Goal: Task Accomplishment & Management: Manage account settings

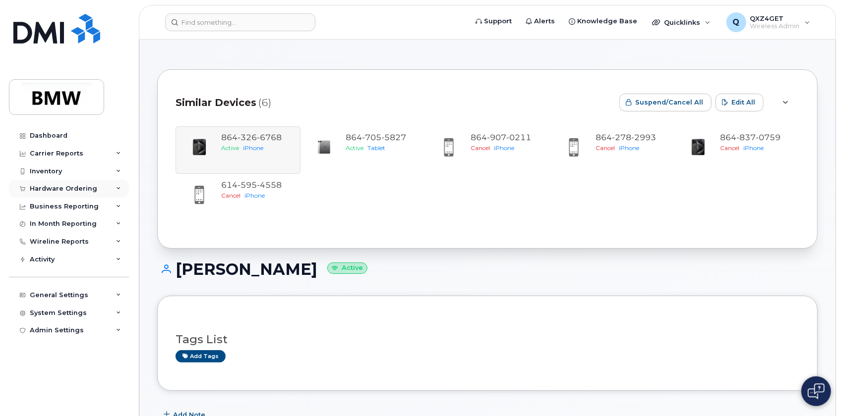
drag, startPoint x: 78, startPoint y: 185, endPoint x: 48, endPoint y: 195, distance: 32.1
click at [78, 185] on div "Hardware Ordering" at bounding box center [63, 189] width 67 height 8
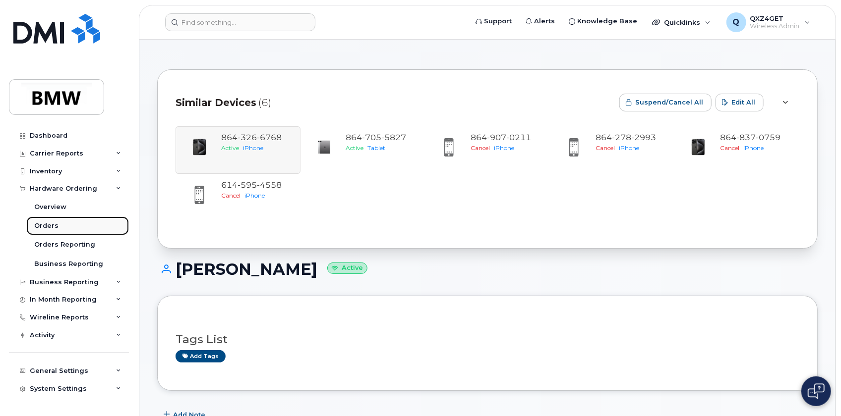
click at [42, 224] on div "Orders" at bounding box center [46, 226] width 24 height 9
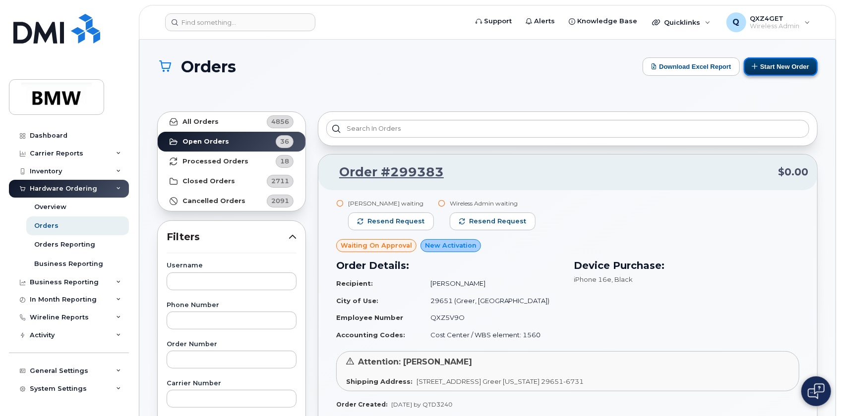
click at [763, 58] on button "Start New Order" at bounding box center [781, 67] width 74 height 18
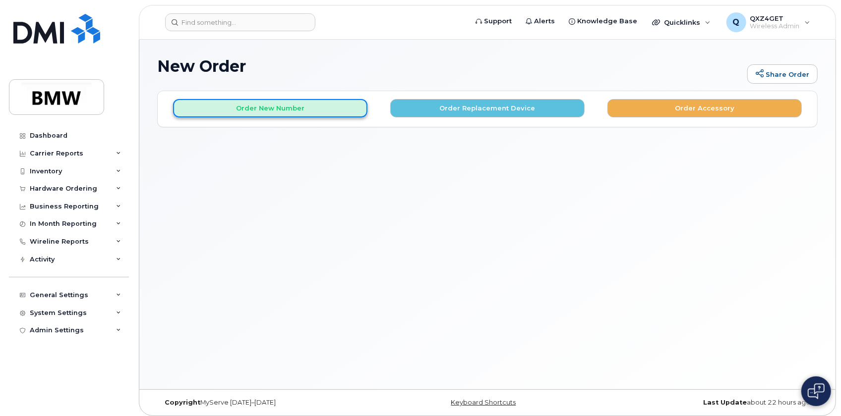
click at [308, 114] on button "Order New Number" at bounding box center [270, 108] width 194 height 18
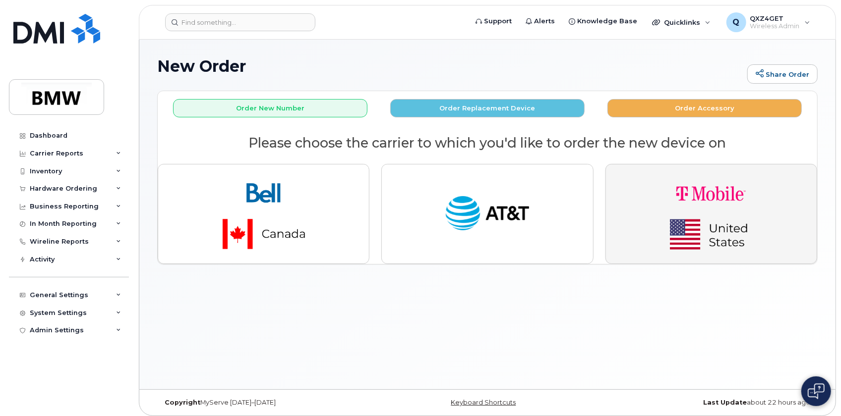
click at [685, 226] on img "button" at bounding box center [710, 214] width 139 height 83
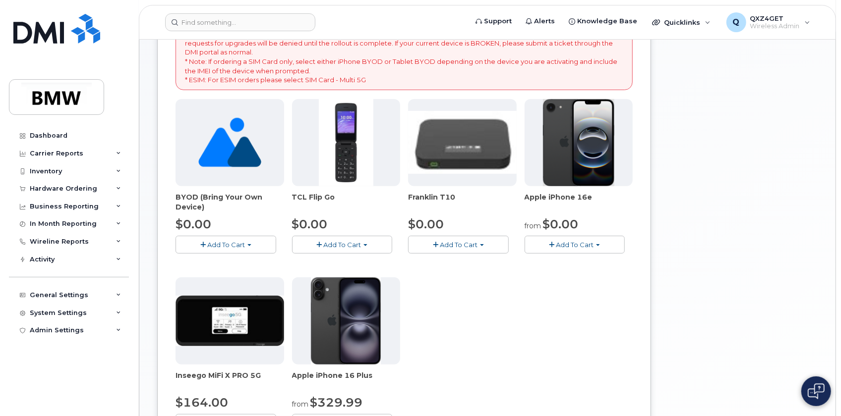
scroll to position [225, 0]
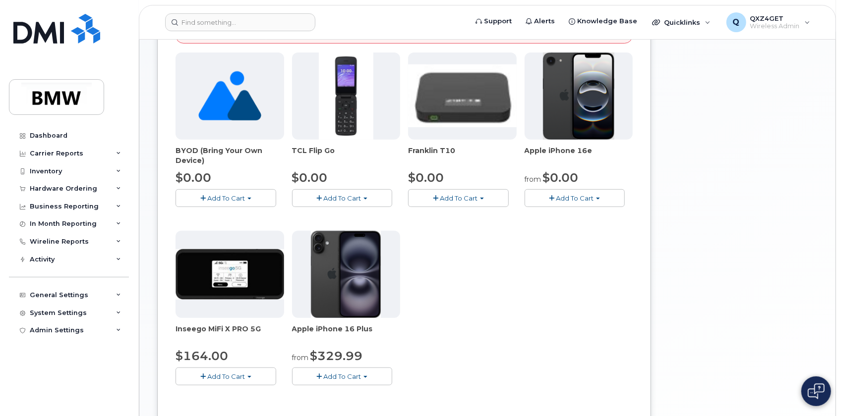
click at [567, 199] on span "Add To Cart" at bounding box center [575, 198] width 38 height 8
click at [570, 214] on link "$0.00 - 30 Month Activation (128GB)" at bounding box center [598, 217] width 143 height 12
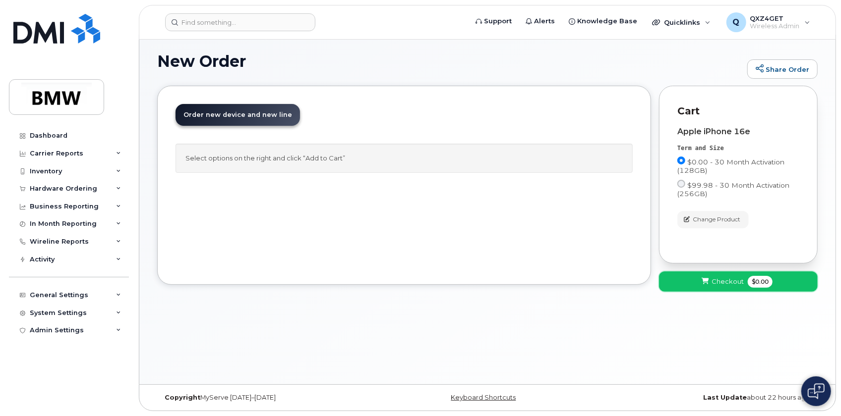
click at [721, 279] on span "Checkout" at bounding box center [727, 281] width 32 height 9
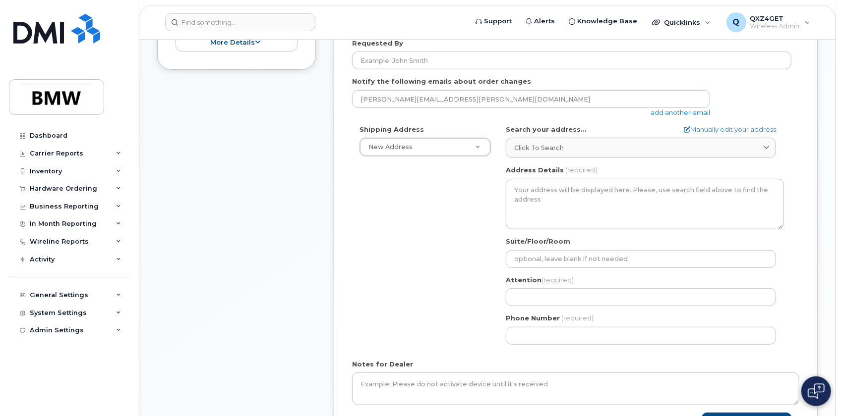
scroll to position [270, 0]
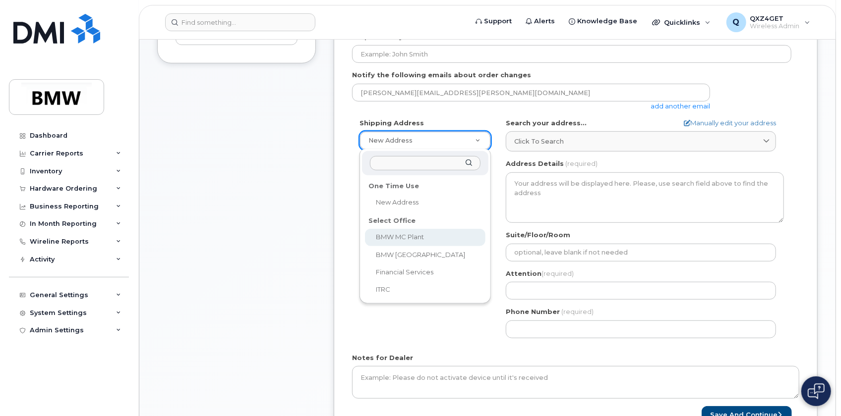
select select
type textarea "1400 Highway 101 S GREER SC 29651-6731 UNITED STATES Greer South Carolina 29651…"
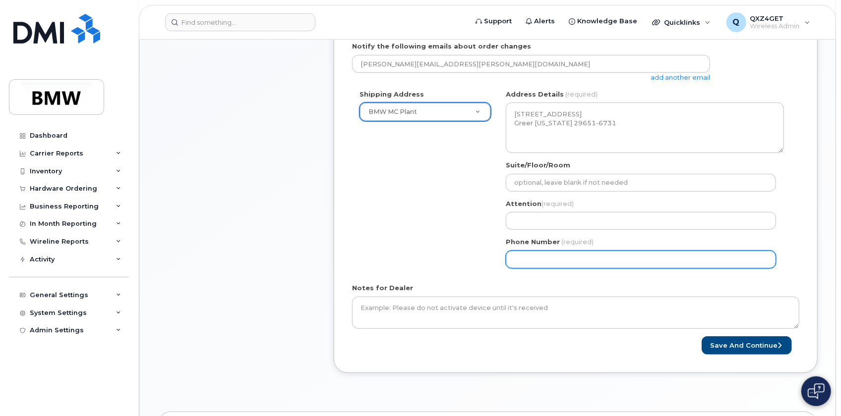
scroll to position [315, 0]
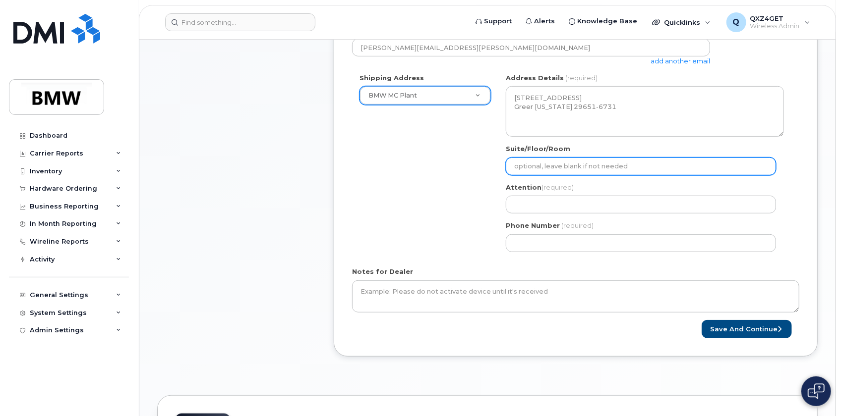
click at [551, 160] on input "Suite/Floor/Room" at bounding box center [641, 167] width 270 height 18
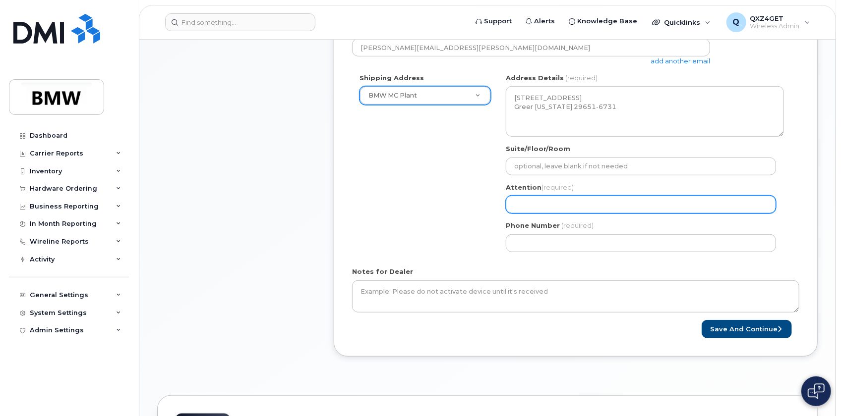
click at [556, 203] on input "Attention (required)" at bounding box center [641, 205] width 270 height 18
select select
type input "J"
select select
type input "Ja"
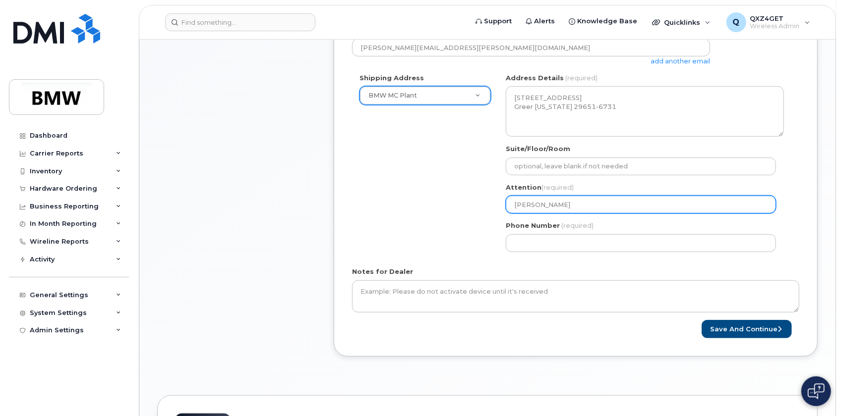
select select
type input "Jay"
select select
type input "Jay J"
select select
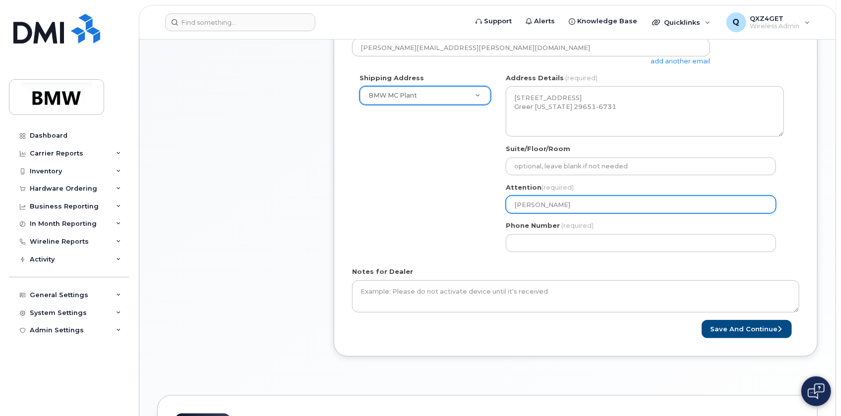
type input "Jay Jn"
select select
type input "Jay Jnk"
select select
type input "Jay Jnks"
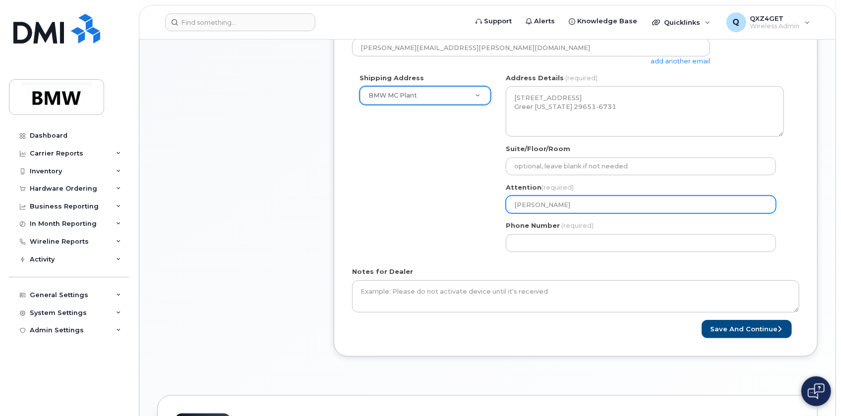
select select
type input "Jay Jnk"
select select
type input "Jay Jn"
select select
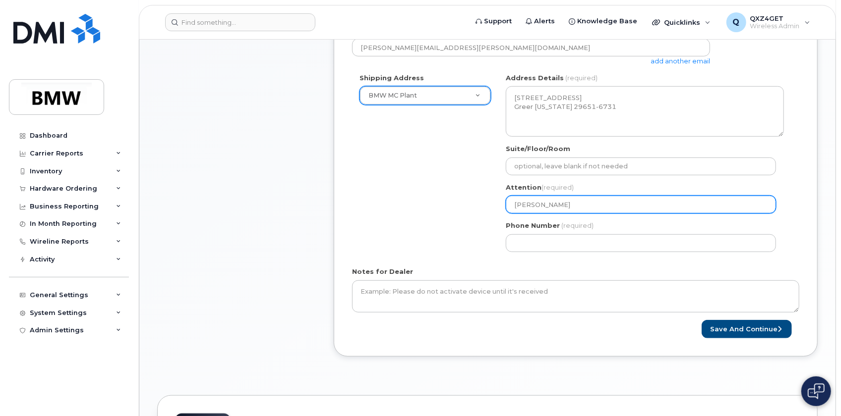
type input "Jay J"
select select
type input "Jay Ji"
select select
type input "Jay Jin"
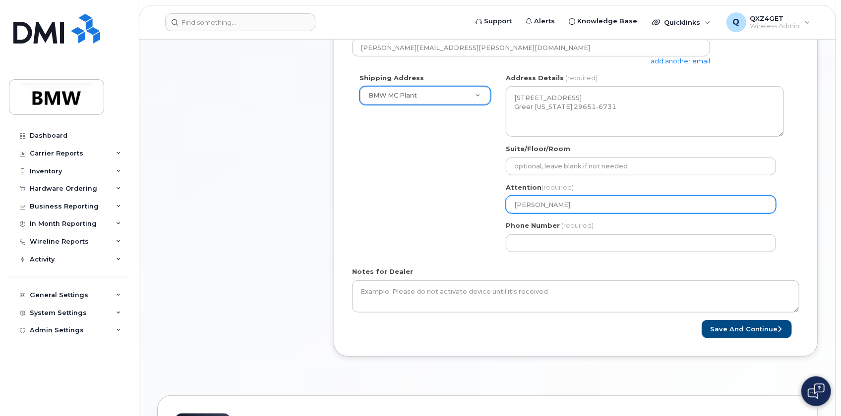
select select
type input "Jay Jink"
select select
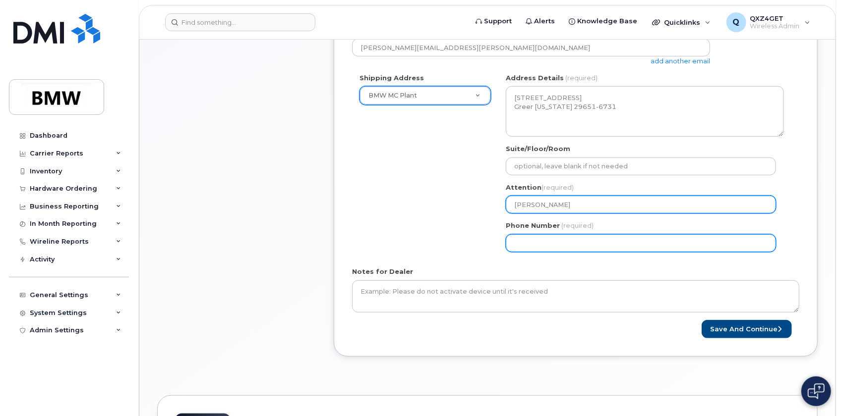
type input "Jay Jinks"
click at [553, 243] on input "Phone Number" at bounding box center [641, 243] width 270 height 18
select select
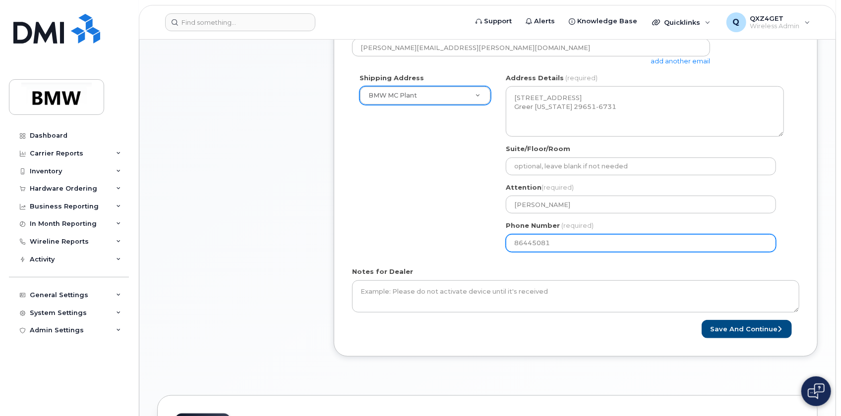
type input "864450810"
select select
type input "8644508108"
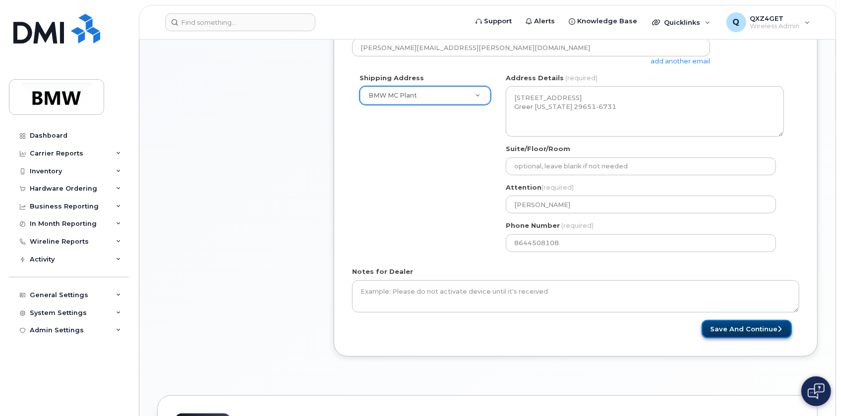
click at [721, 323] on button "Save and Continue" at bounding box center [746, 329] width 90 height 18
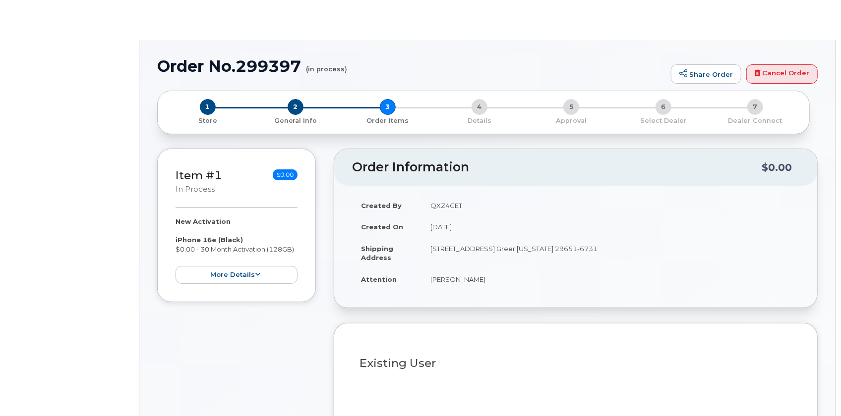
select select "1885307"
radio input "true"
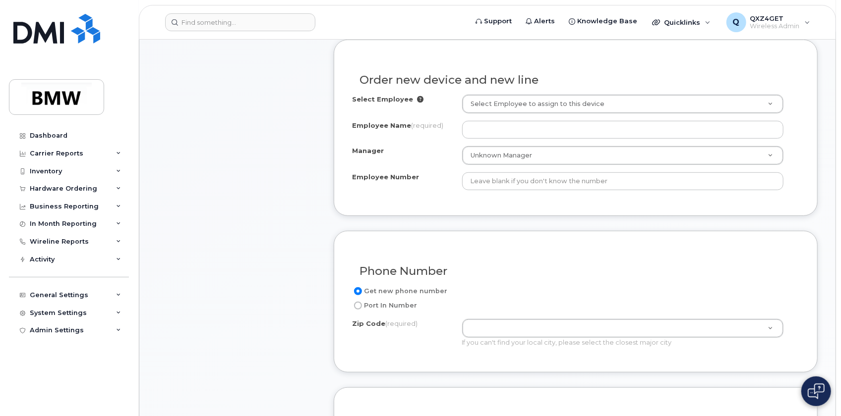
scroll to position [225, 0]
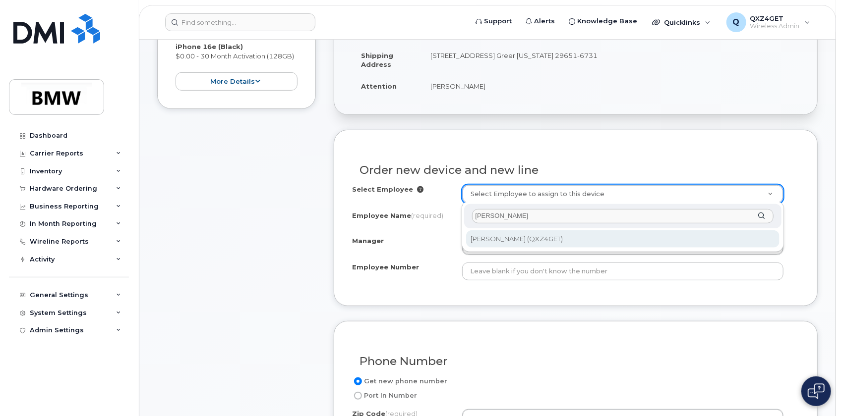
type input "[PERSON_NAME]"
type input "1916114"
type input "Jay Jinks"
type input "QXZ4GET"
type input "1331"
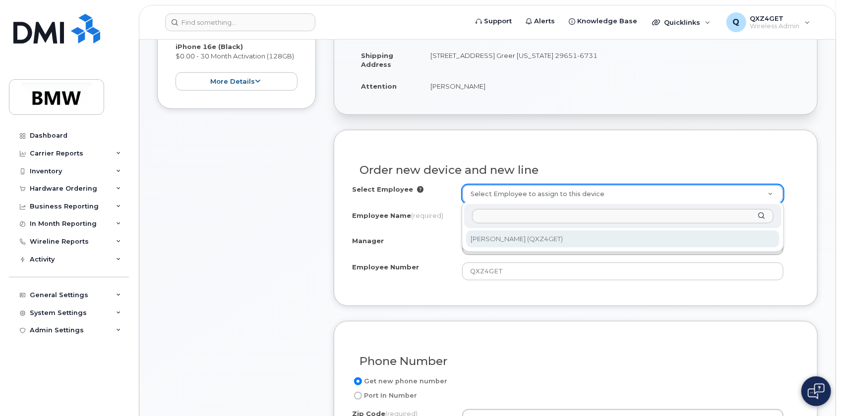
select select "1895466"
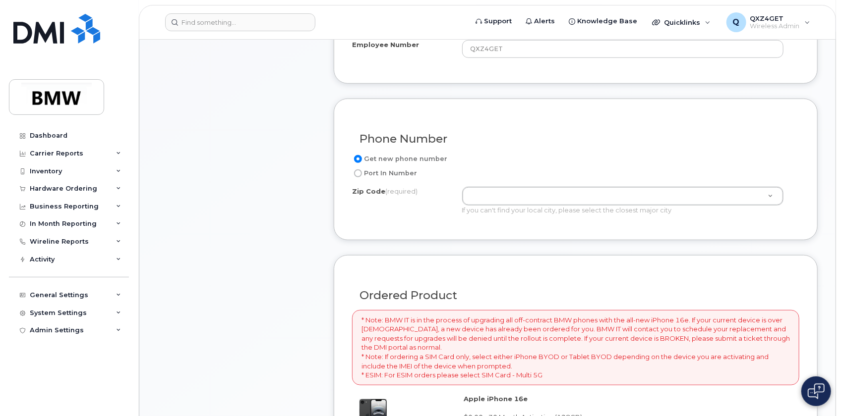
scroll to position [450, 0]
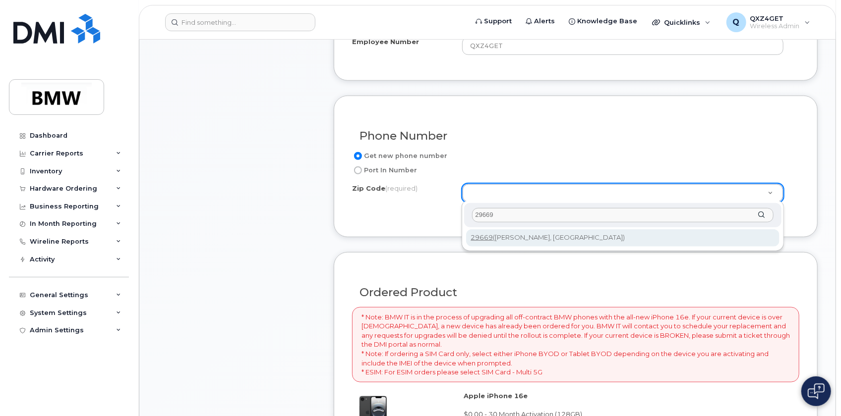
type input "29669"
type input "29669 (Pelzer, SC)"
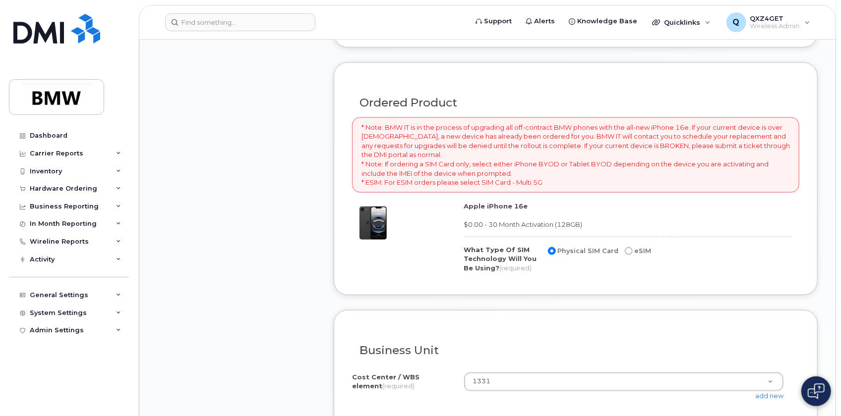
scroll to position [630, 0]
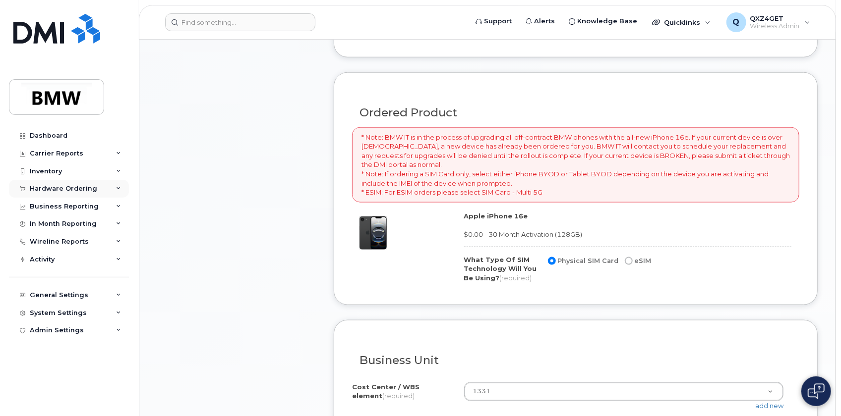
click at [89, 188] on div "Hardware Ordering" at bounding box center [63, 189] width 67 height 8
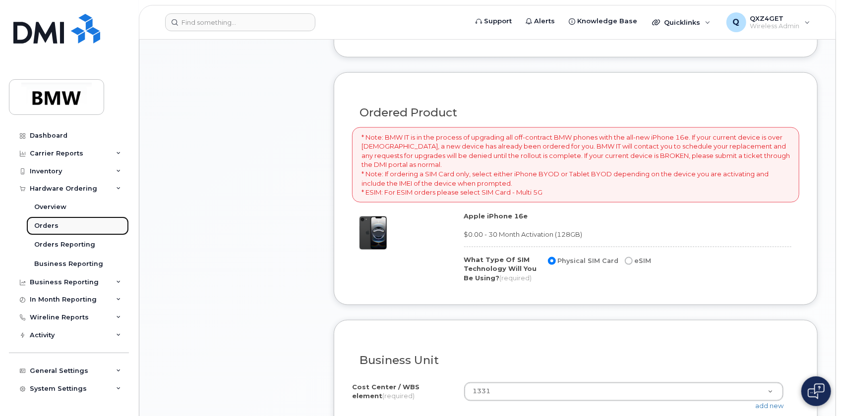
click at [59, 225] on link "Orders" at bounding box center [77, 226] width 103 height 19
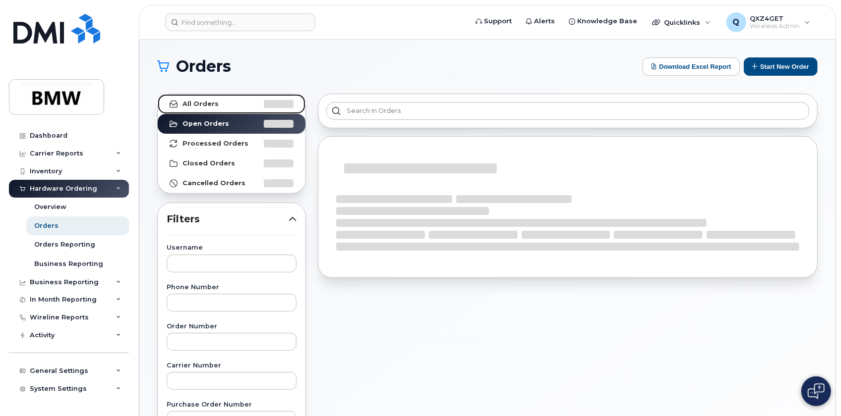
click at [215, 101] on link "All Orders" at bounding box center [232, 104] width 148 height 20
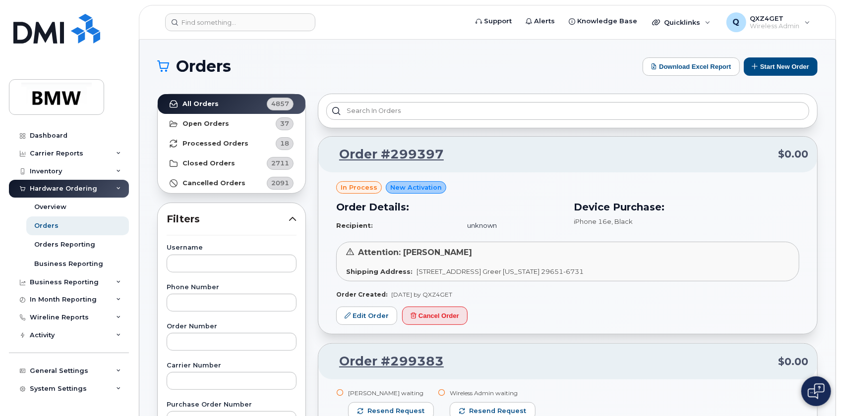
click at [192, 250] on label "Username" at bounding box center [232, 248] width 130 height 6
click at [192, 255] on input "text" at bounding box center [232, 264] width 130 height 18
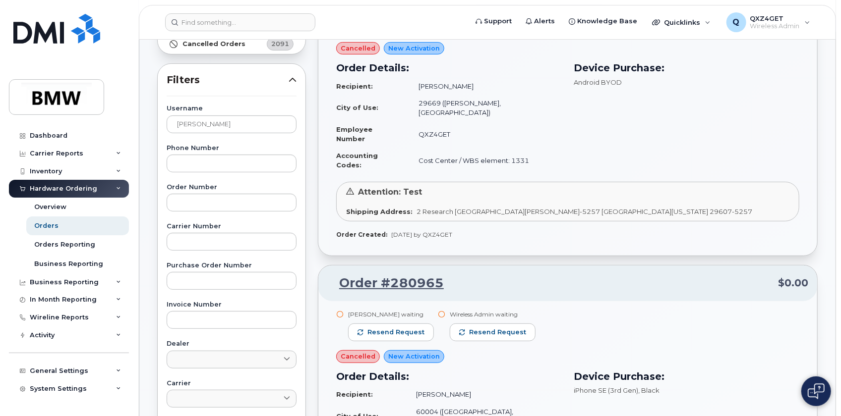
scroll to position [135, 0]
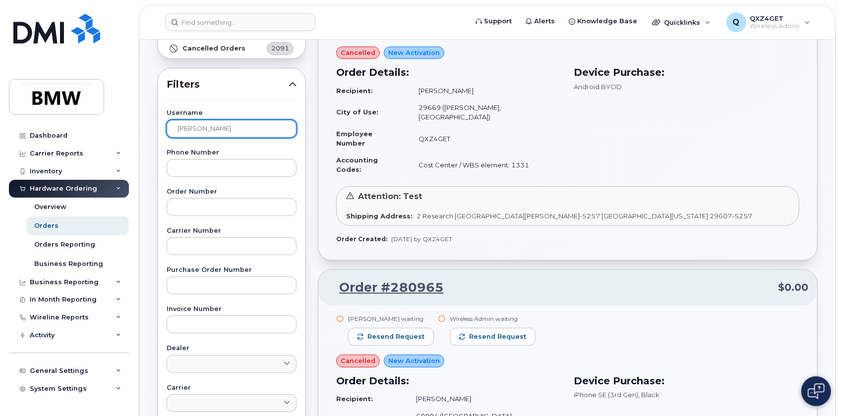
drag, startPoint x: 217, startPoint y: 132, endPoint x: 82, endPoint y: 122, distance: 135.2
paste input "Christian.Hinkelmann"
click at [210, 128] on input "Christian.Hinkelmann" at bounding box center [232, 129] width 130 height 18
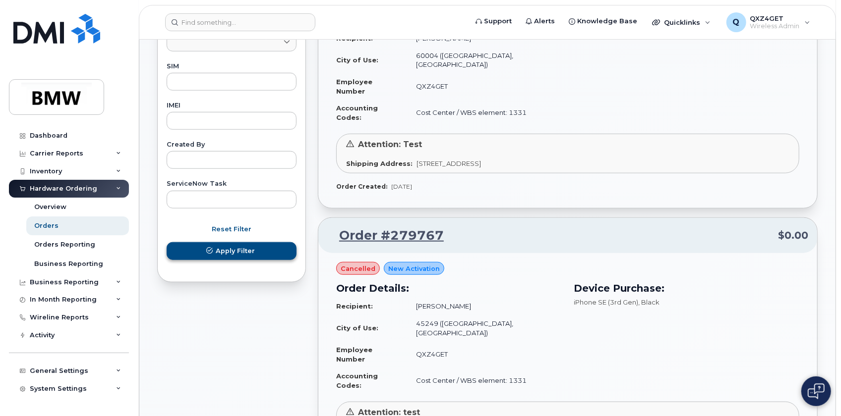
type input "Christian Hinkelmann"
click at [229, 252] on span "Apply Filter" at bounding box center [235, 250] width 39 height 9
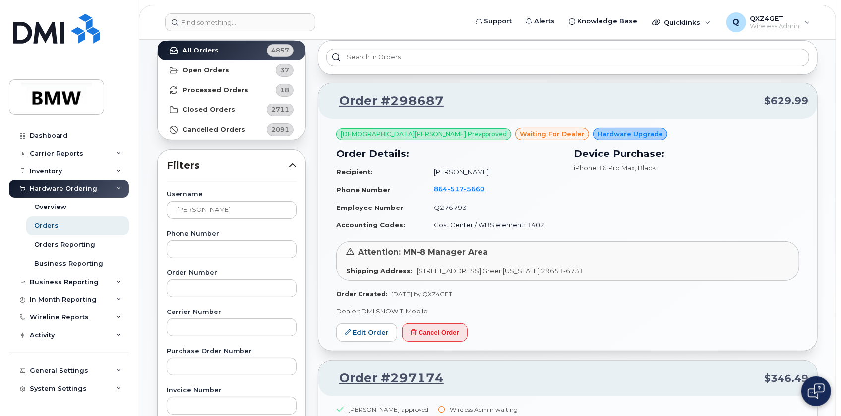
scroll to position [50, 0]
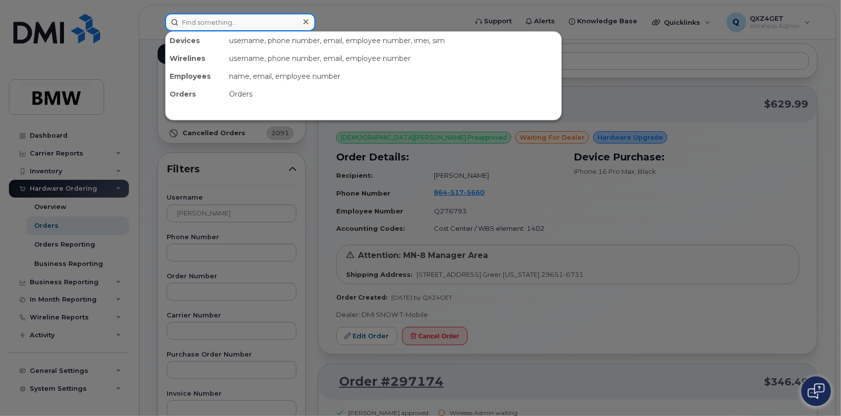
click at [206, 20] on input at bounding box center [240, 22] width 150 height 18
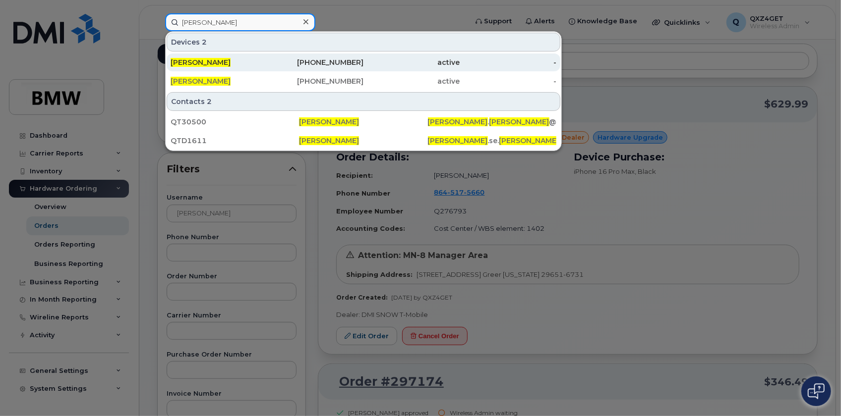
type input "Eric Smith"
click at [200, 58] on span "Eric Smith" at bounding box center [201, 62] width 60 height 9
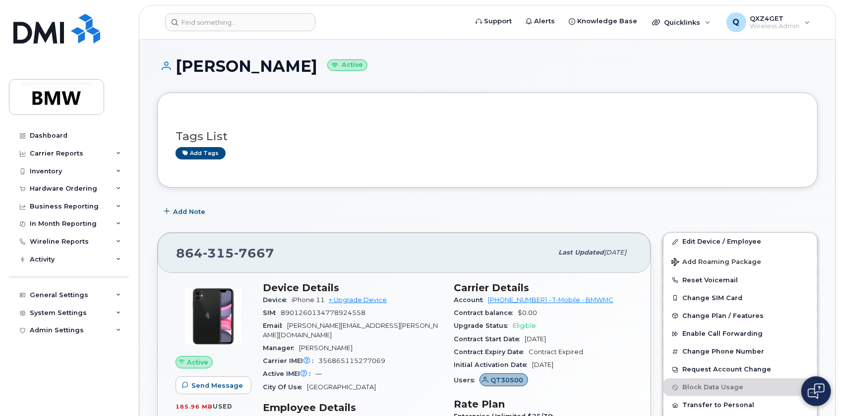
click at [234, 252] on span "315" at bounding box center [254, 253] width 40 height 15
click at [213, 24] on input at bounding box center [240, 22] width 150 height 18
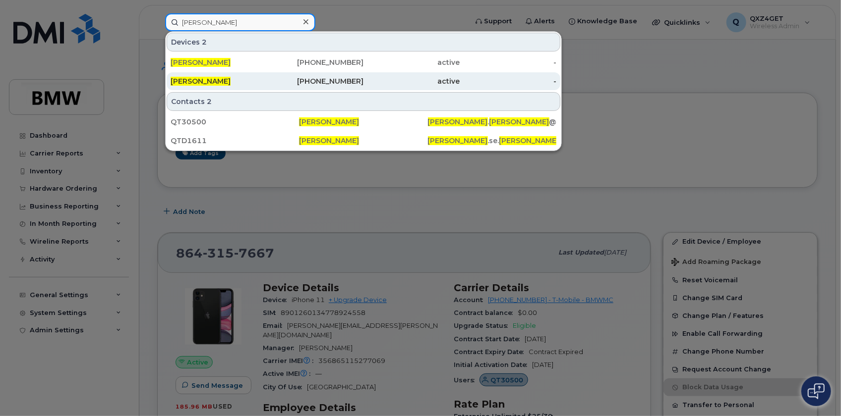
type input "[PERSON_NAME]"
click at [210, 79] on div "[PERSON_NAME]" at bounding box center [219, 81] width 97 height 10
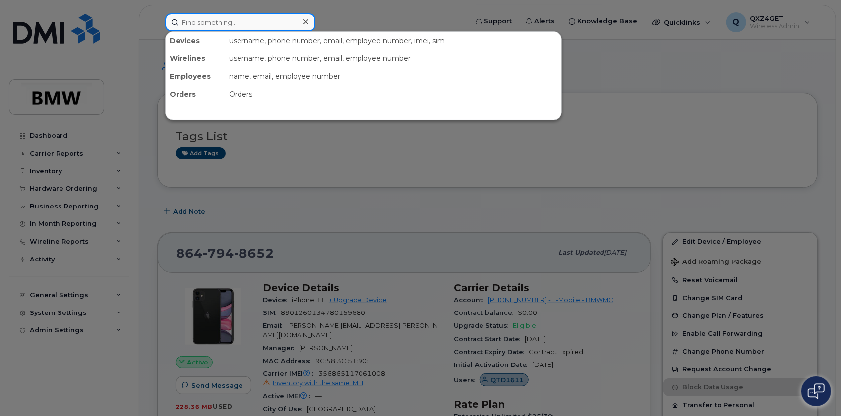
click at [207, 25] on input at bounding box center [240, 22] width 150 height 18
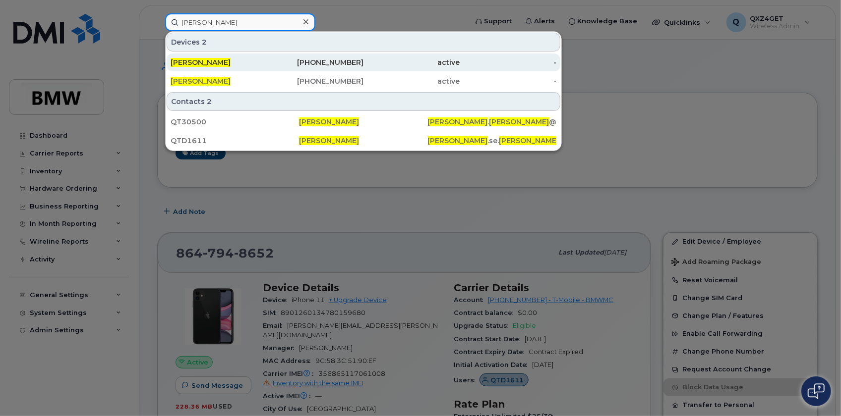
type input "[PERSON_NAME]"
click at [219, 58] on div "[PERSON_NAME]" at bounding box center [219, 63] width 97 height 10
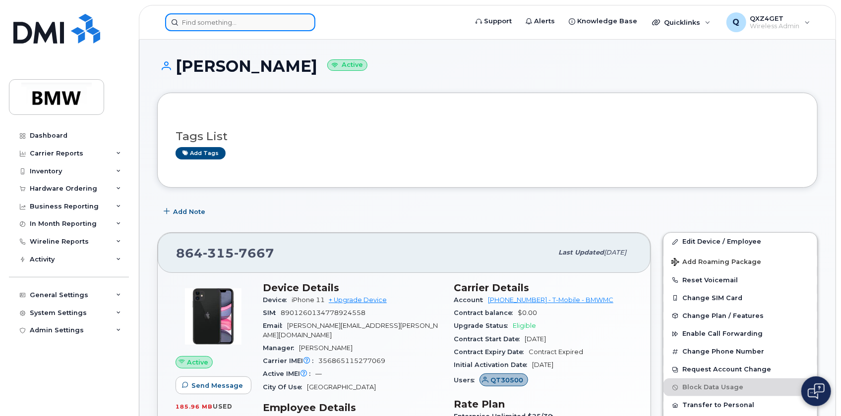
click at [195, 20] on input at bounding box center [240, 22] width 150 height 18
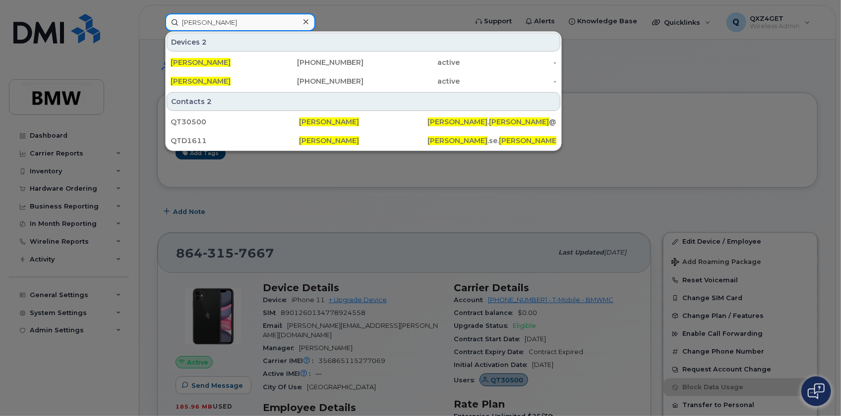
click at [226, 23] on input "[PERSON_NAME]" at bounding box center [240, 22] width 150 height 18
drag, startPoint x: 226, startPoint y: 23, endPoint x: 159, endPoint y: 18, distance: 67.1
click at [159, 18] on div "eric smith Devices 2 Eric Smith 864-315-7667 active - Eric Smith 864-794-8652 a…" at bounding box center [312, 22] width 311 height 18
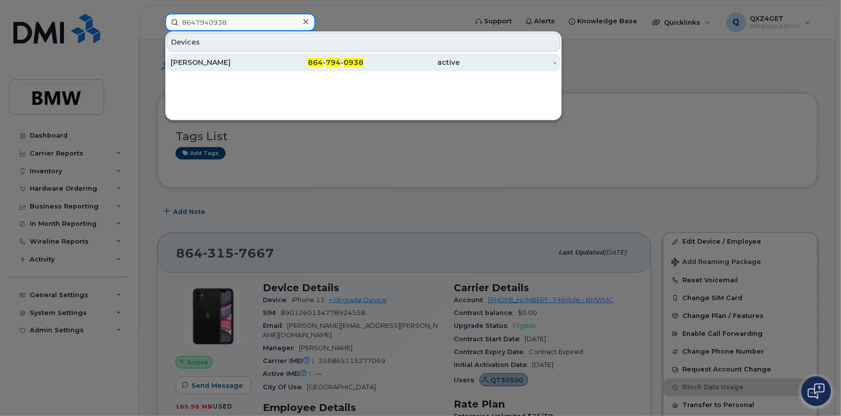
type input "8647940938"
click at [217, 61] on div "MATTHEW LEHMER" at bounding box center [219, 63] width 97 height 10
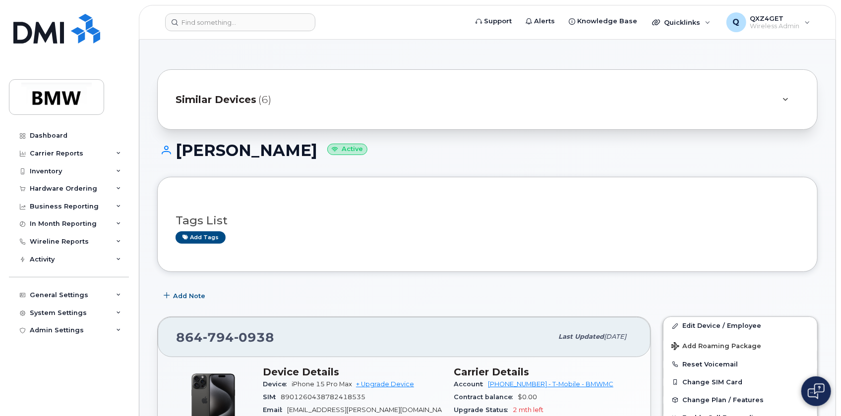
scroll to position [45, 0]
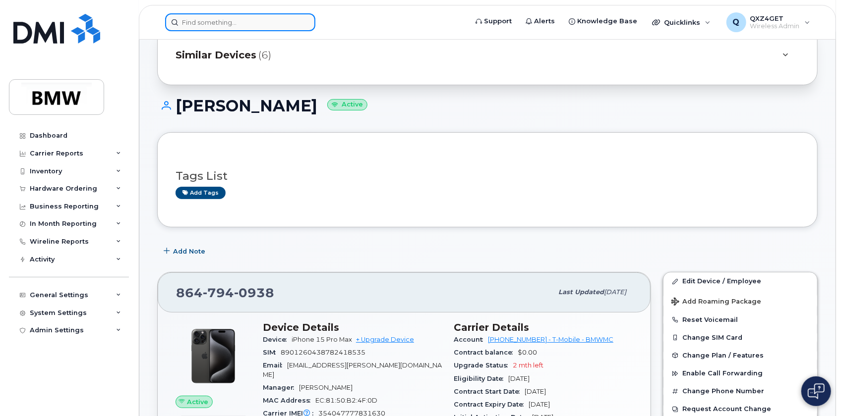
click at [214, 24] on input at bounding box center [240, 22] width 150 height 18
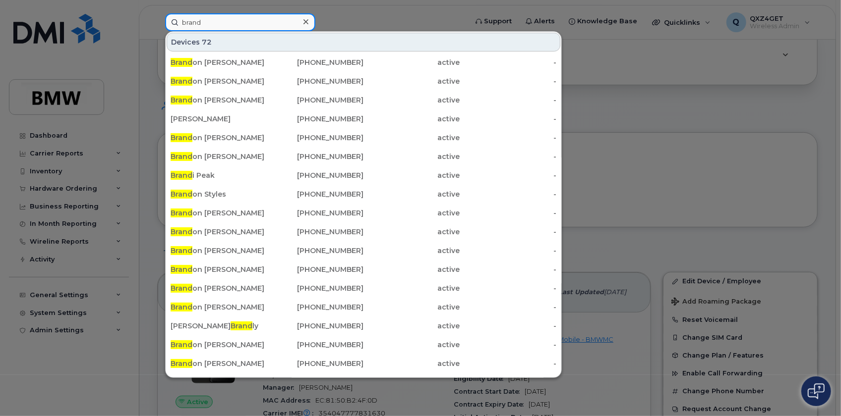
type input "brand"
click at [147, 75] on div at bounding box center [420, 208] width 841 height 416
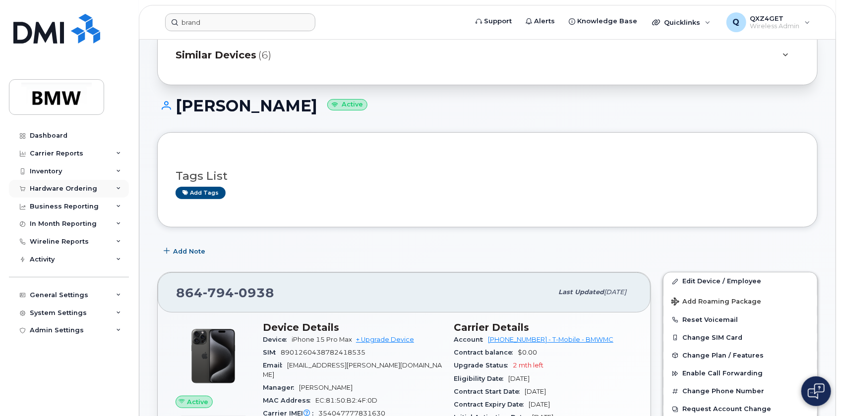
click at [70, 189] on div "Hardware Ordering" at bounding box center [63, 189] width 67 height 8
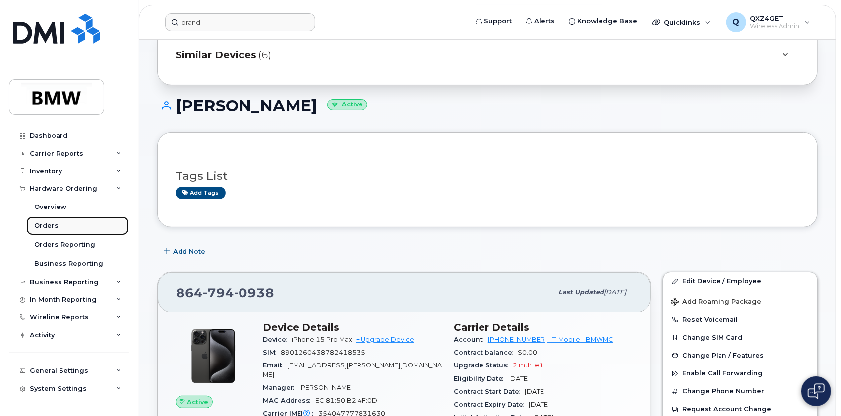
click at [44, 227] on div "Orders" at bounding box center [46, 226] width 24 height 9
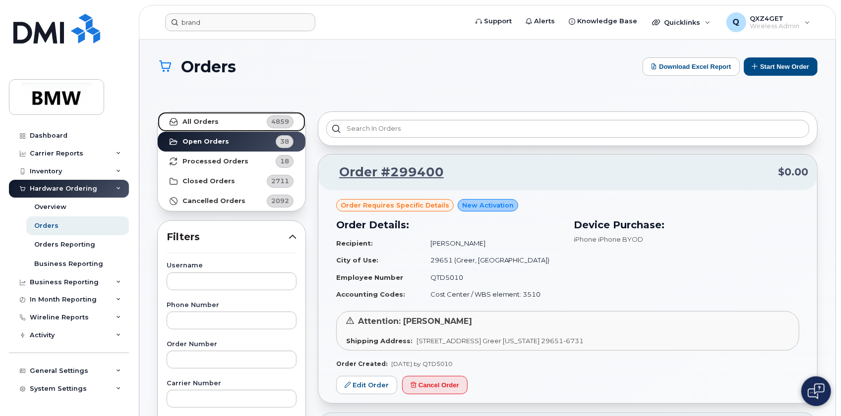
click at [198, 120] on strong "All Orders" at bounding box center [200, 122] width 36 height 8
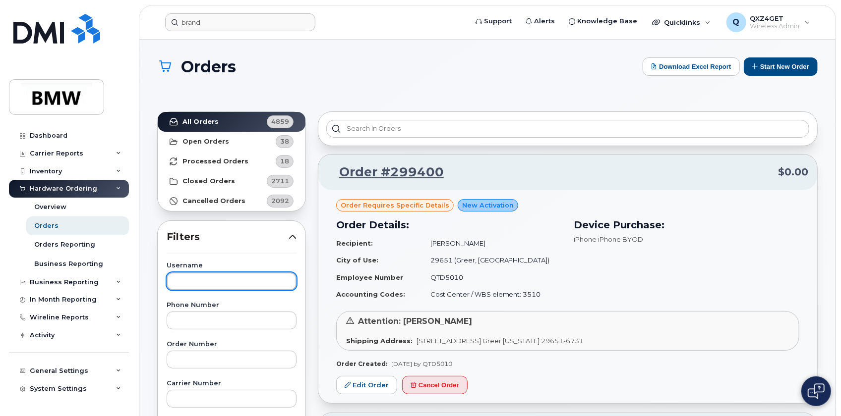
click at [217, 284] on input "text" at bounding box center [232, 282] width 130 height 18
paste input "Christian Hinkelmann"
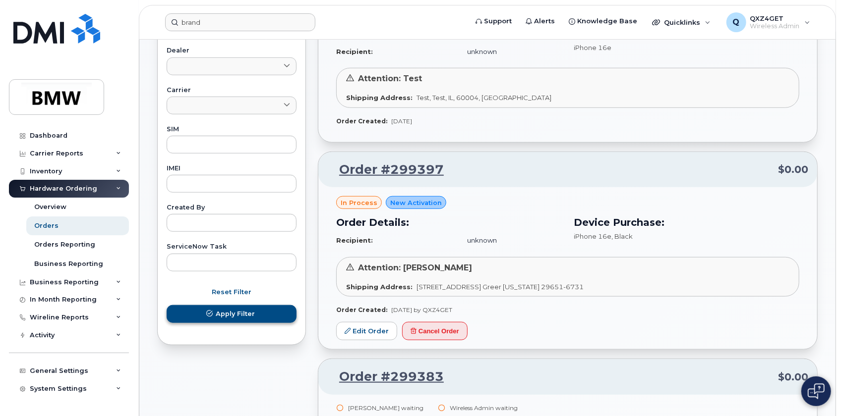
type input "Christian Hinkelmann"
click at [247, 319] on button "Apply Filter" at bounding box center [232, 314] width 130 height 18
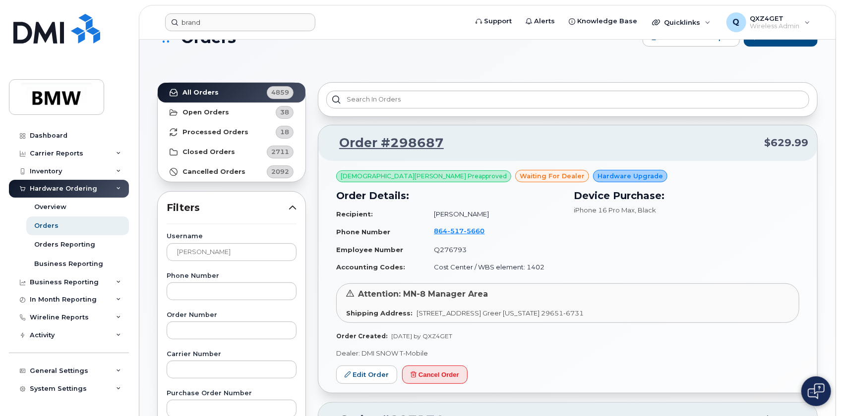
scroll to position [45, 0]
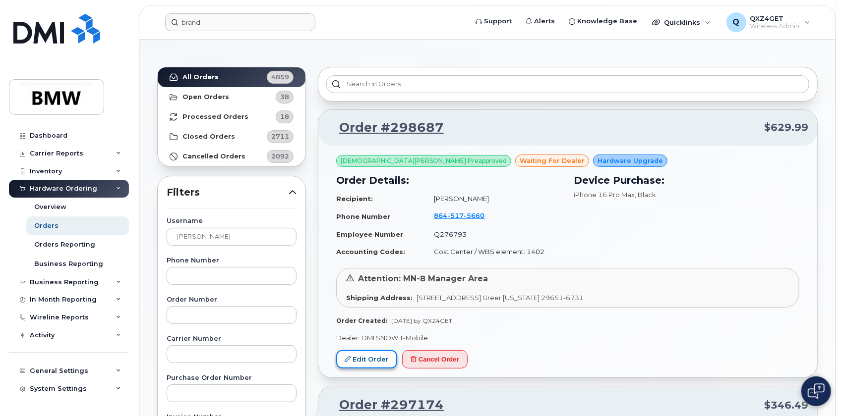
click at [364, 360] on link "Edit Order" at bounding box center [366, 359] width 61 height 18
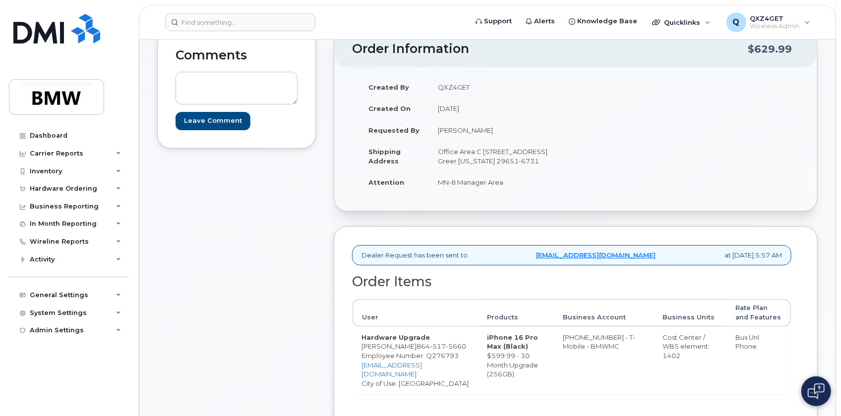
scroll to position [135, 0]
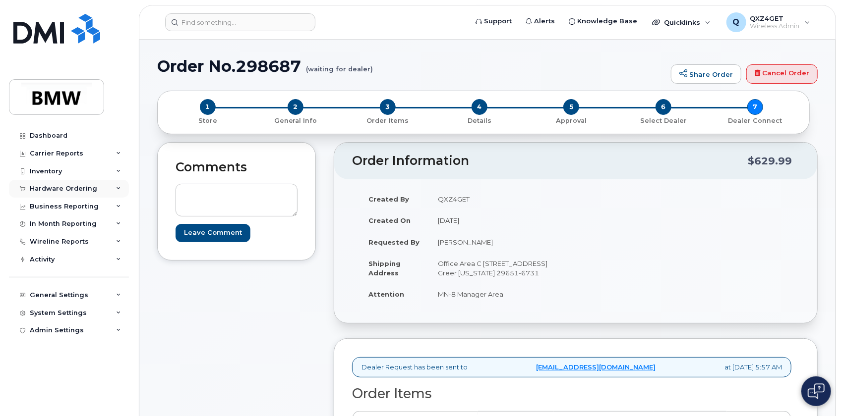
click at [66, 185] on div "Hardware Ordering" at bounding box center [63, 189] width 67 height 8
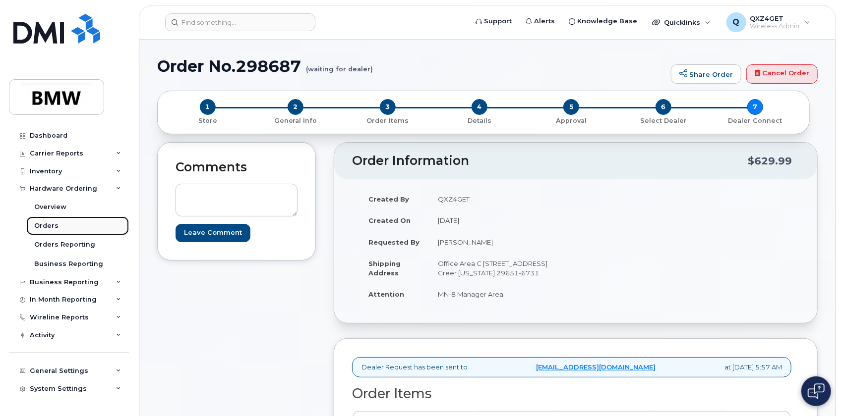
click at [40, 222] on div "Orders" at bounding box center [46, 226] width 24 height 9
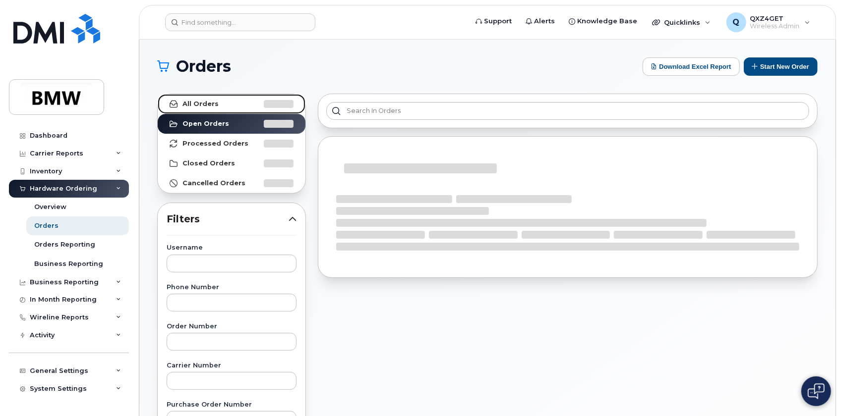
click at [203, 97] on link "All Orders" at bounding box center [232, 104] width 148 height 20
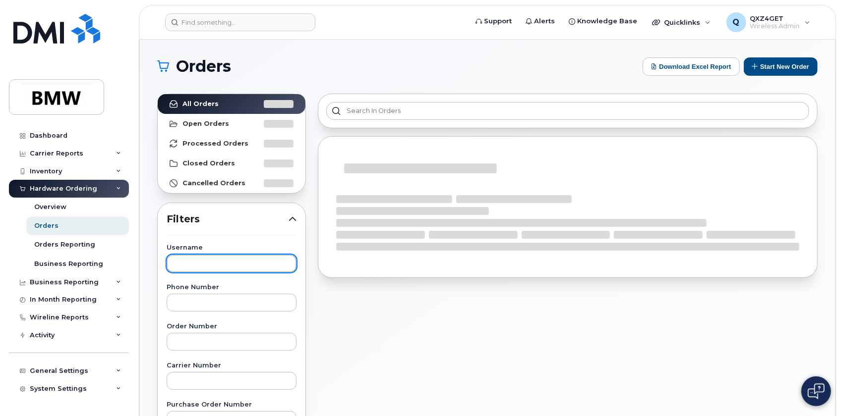
click at [202, 261] on input "text" at bounding box center [232, 264] width 130 height 18
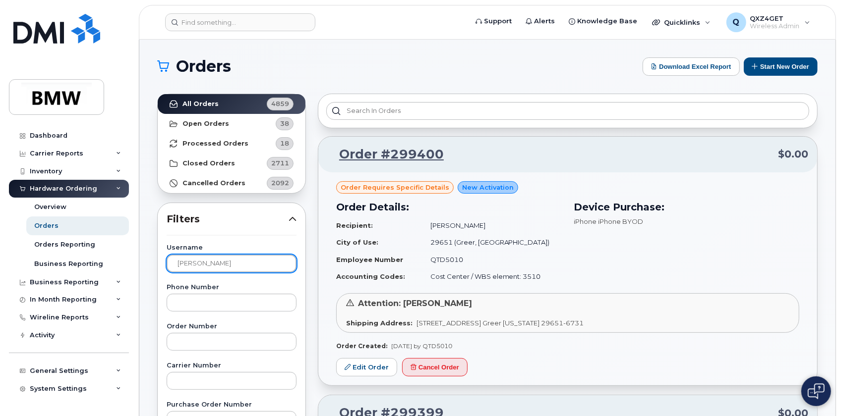
type input "James Rhodes"
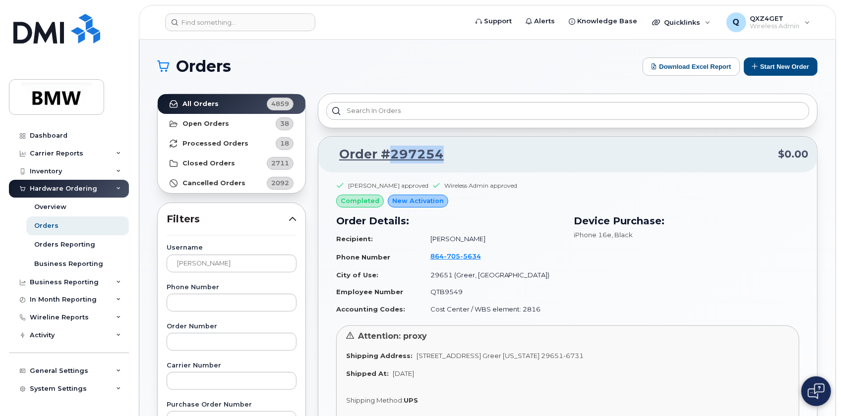
drag, startPoint x: 446, startPoint y: 157, endPoint x: 391, endPoint y: 157, distance: 55.5
click at [391, 157] on p "Order #297254 $0.00" at bounding box center [567, 155] width 481 height 18
copy link "297254"
drag, startPoint x: 197, startPoint y: 14, endPoint x: 194, endPoint y: 24, distance: 10.5
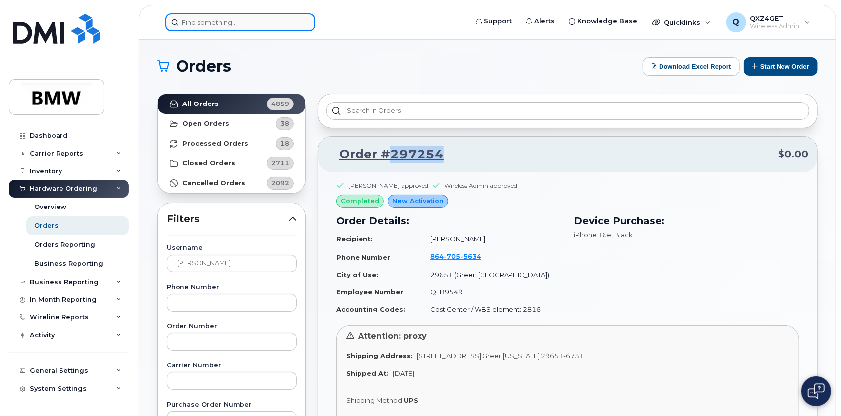
click at [197, 16] on input at bounding box center [240, 22] width 150 height 18
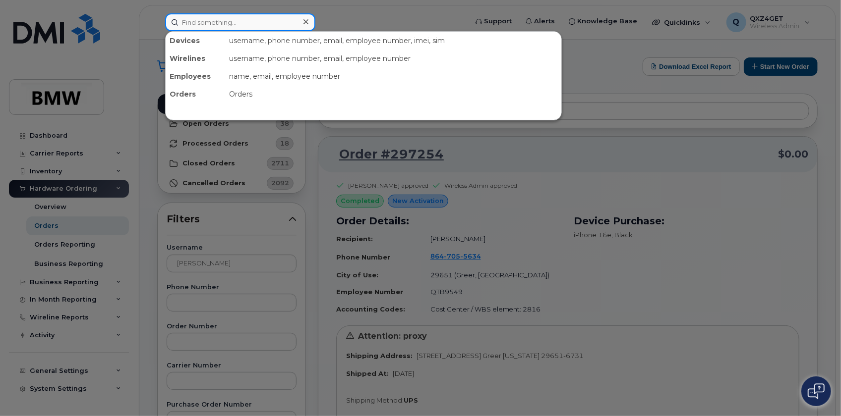
click at [193, 24] on input at bounding box center [240, 22] width 150 height 18
paste input "david.fisher@bmwmc.com"
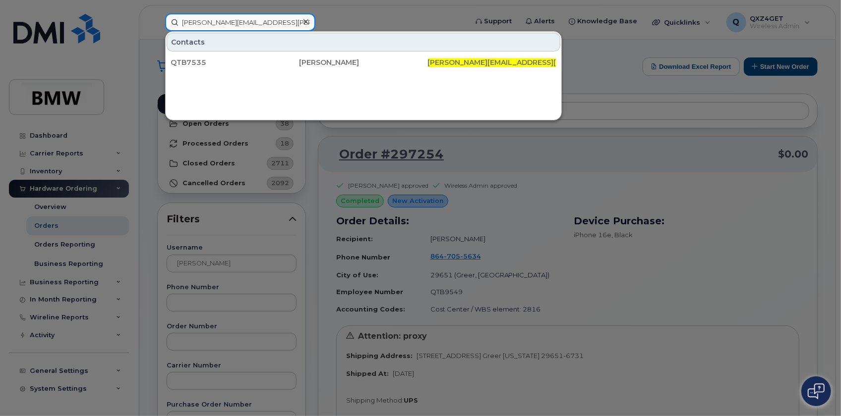
drag, startPoint x: 278, startPoint y: 24, endPoint x: 122, endPoint y: 22, distance: 155.2
click at [157, 22] on div "david.fisher@bmwmc.com Contacts QTB7535 David Fisher david.fisher@bmwmc.com" at bounding box center [312, 22] width 311 height 18
paste input "Email cornae.taylo"
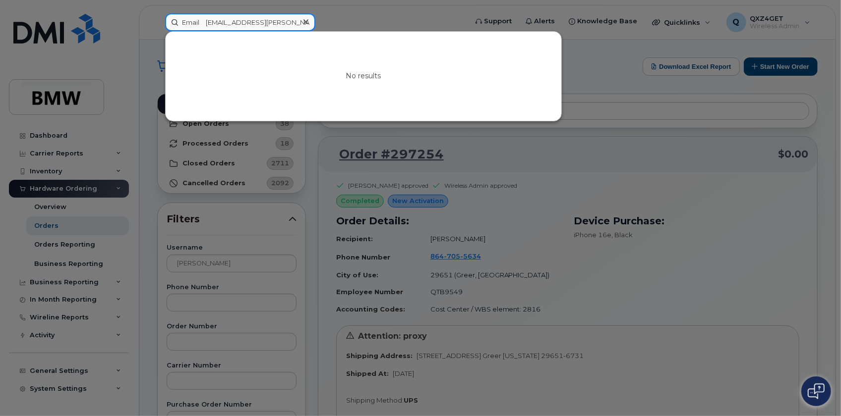
click at [207, 24] on input "Email cornae.taylor@bmwmc.com" at bounding box center [240, 22] width 150 height 18
drag, startPoint x: 209, startPoint y: 22, endPoint x: 146, endPoint y: 20, distance: 63.0
click at [157, 20] on div "Email cornae.taylor@bmwmc.com No results" at bounding box center [312, 22] width 311 height 18
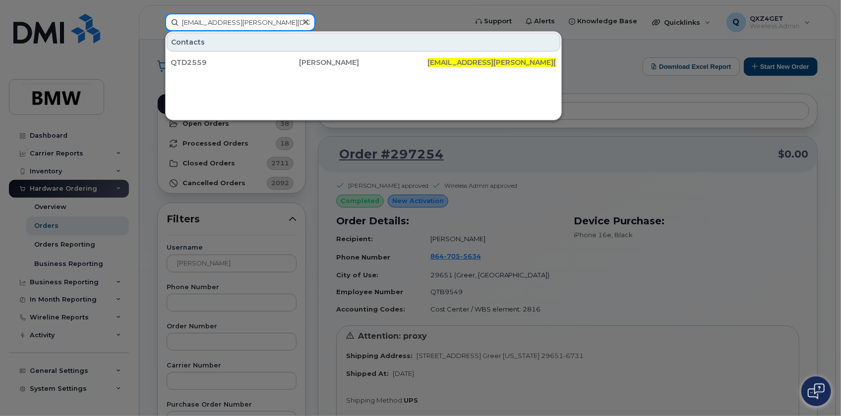
type input "cornae.taylor@bmwmc.com"
click at [309, 20] on div at bounding box center [305, 22] width 14 height 14
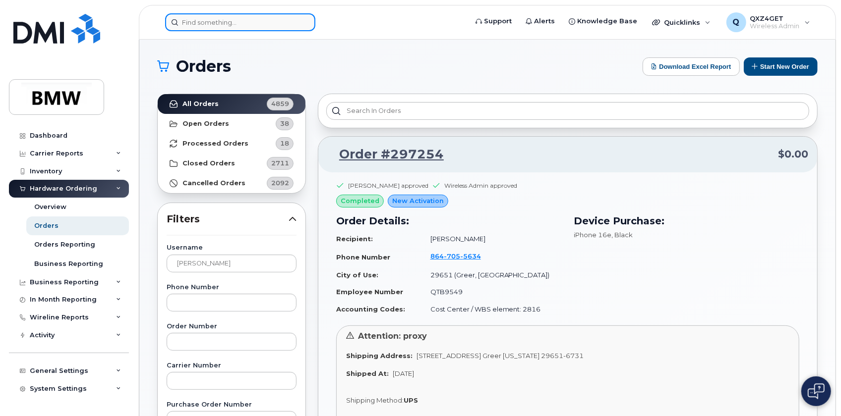
click at [276, 20] on input at bounding box center [240, 22] width 150 height 18
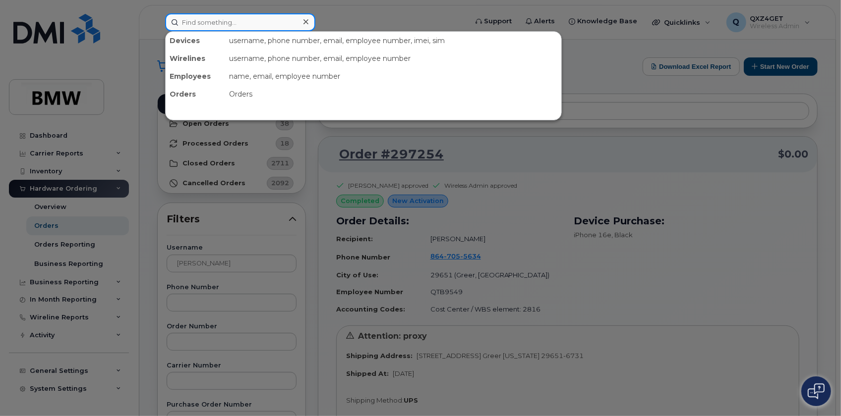
paste input "Spencer Suter"
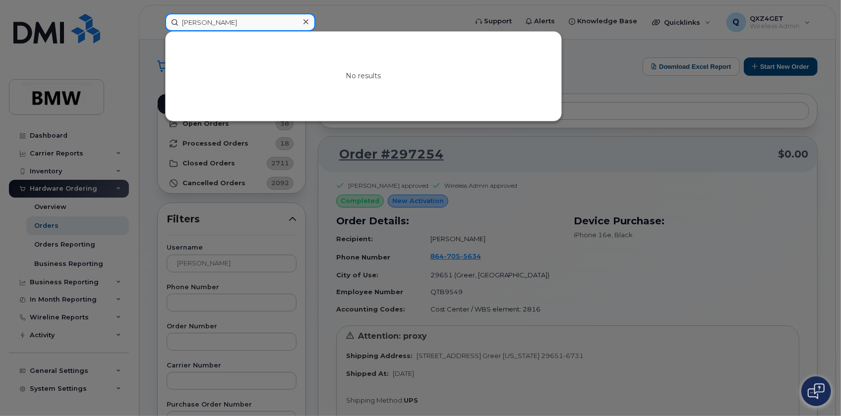
click at [184, 21] on input "Spencer Suter" at bounding box center [240, 22] width 150 height 18
drag, startPoint x: 238, startPoint y: 27, endPoint x: 233, endPoint y: 22, distance: 7.4
click at [238, 27] on input "Spencer Suter" at bounding box center [240, 22] width 150 height 18
drag, startPoint x: 232, startPoint y: 21, endPoint x: 118, endPoint y: 18, distance: 113.6
click at [157, 18] on div "Spencer Suter No results" at bounding box center [312, 22] width 311 height 18
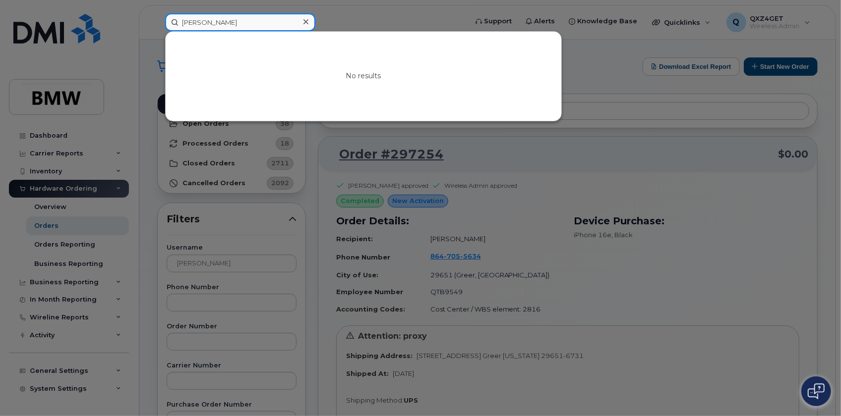
paste input ".Suter@partner.bmwgroup.com"
type input "Spencer.Suter@partner.bmwgroup.com"
click at [46, 227] on div at bounding box center [420, 208] width 841 height 416
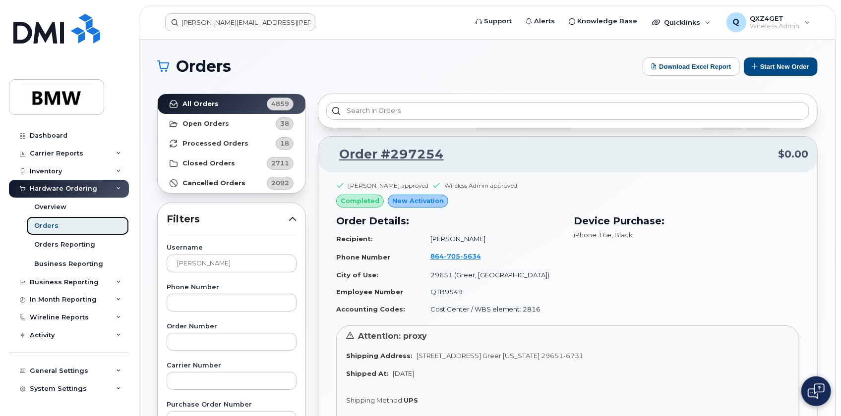
click at [51, 226] on div "Orders" at bounding box center [46, 226] width 24 height 9
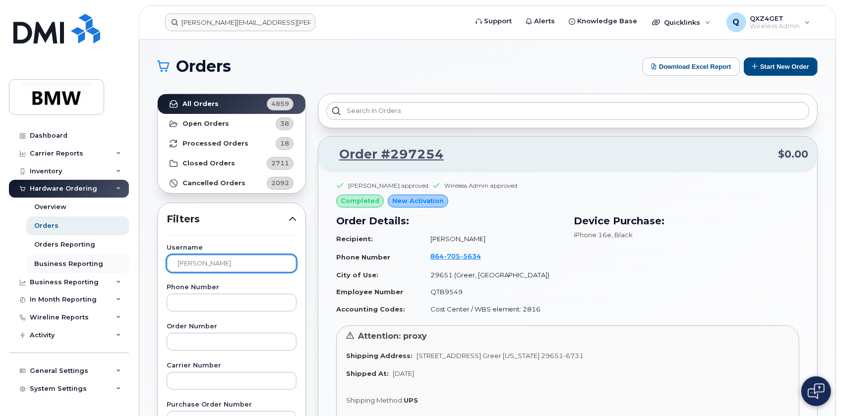
drag, startPoint x: 239, startPoint y: 269, endPoint x: 121, endPoint y: 260, distance: 118.3
click at [139, 259] on div "Spencer.Suter@partner.bmwgroup.com Support Alerts Knowledge Base Quicklinks Sus…" at bounding box center [487, 418] width 696 height 756
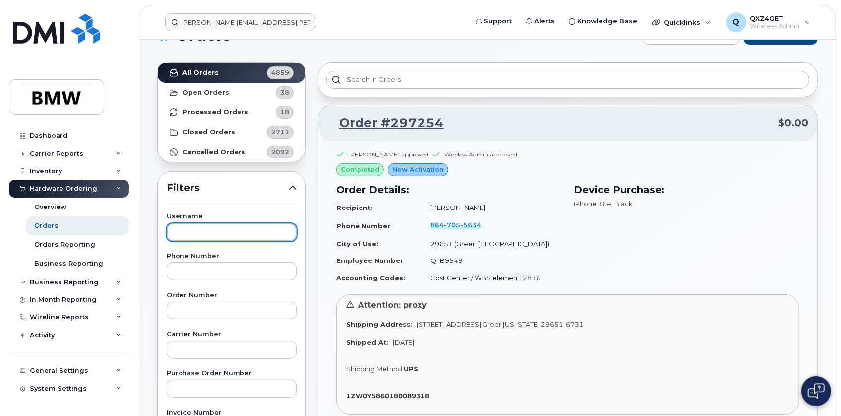
scroll to position [45, 0]
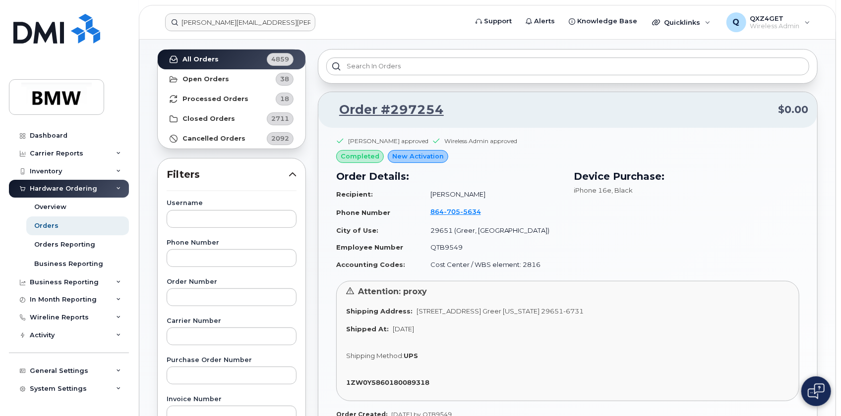
click at [193, 287] on div "Order Number" at bounding box center [232, 292] width 130 height 27
click at [193, 292] on input "text" at bounding box center [232, 298] width 130 height 18
type input "297815"
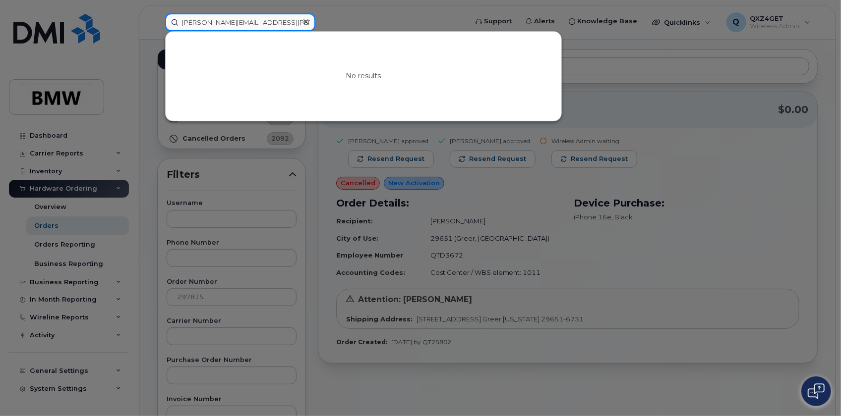
scroll to position [0, 1]
drag, startPoint x: 179, startPoint y: 22, endPoint x: 310, endPoint y: 22, distance: 130.9
click at [310, 22] on div "Spencer.Suter@partner.bmwgroup.com" at bounding box center [240, 22] width 150 height 18
click at [306, 19] on icon at bounding box center [305, 22] width 5 height 8
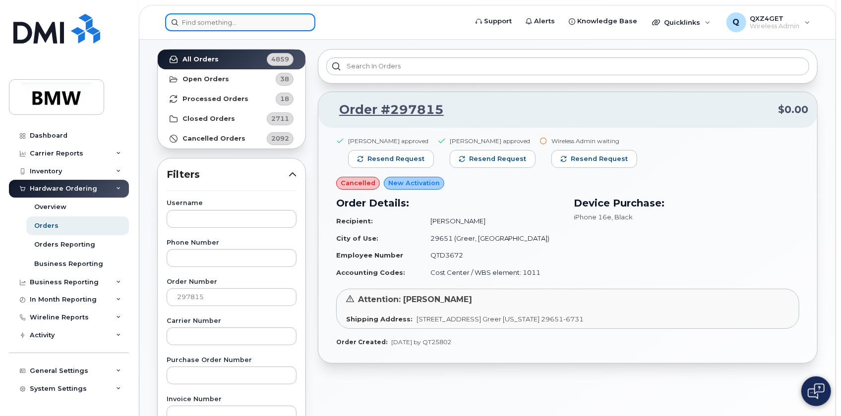
click at [261, 20] on input at bounding box center [240, 22] width 150 height 18
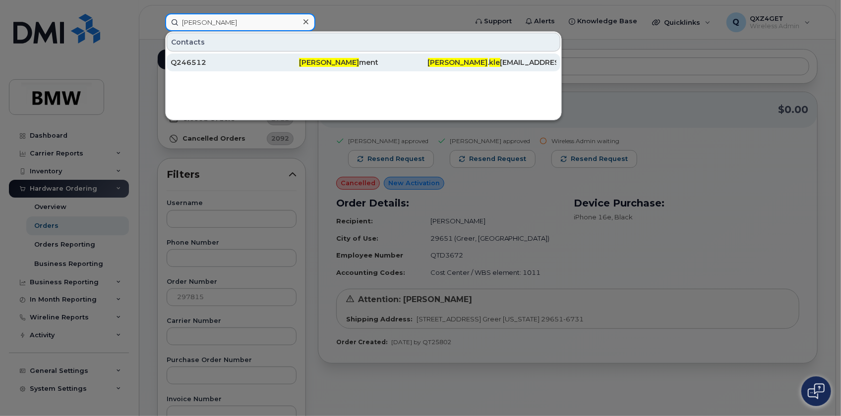
type input "oliver Kle"
click at [188, 63] on div "Q246512" at bounding box center [235, 63] width 128 height 10
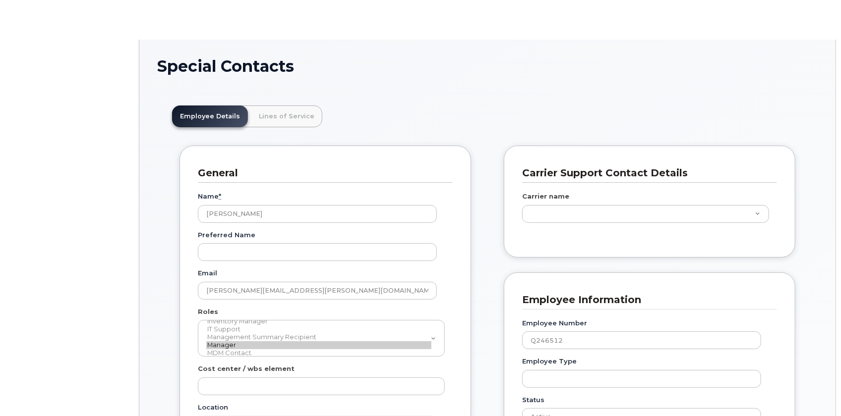
type input "14966917"
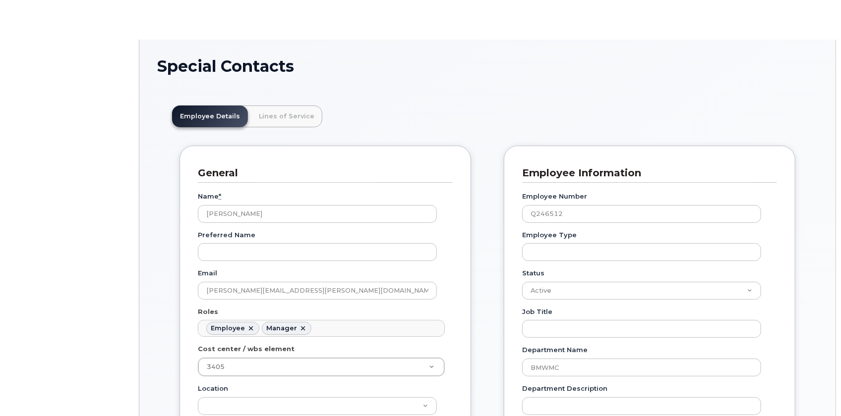
scroll to position [31, 0]
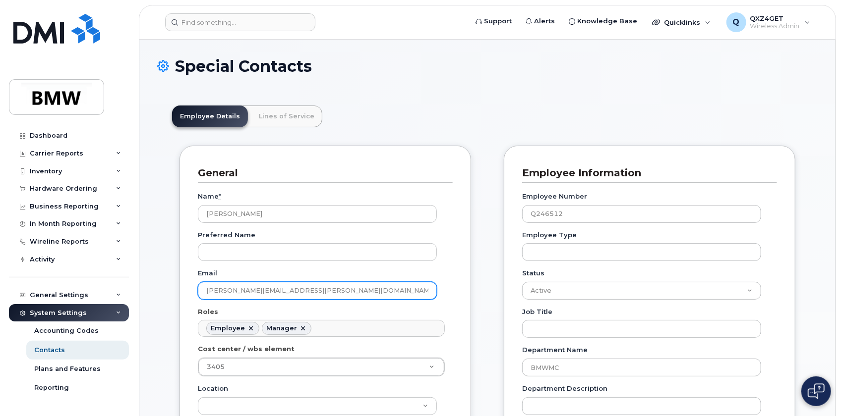
drag, startPoint x: 304, startPoint y: 290, endPoint x: 196, endPoint y: 289, distance: 108.1
click at [196, 289] on div "General Name * [PERSON_NAME] Preferred Name Email [PERSON_NAME][EMAIL_ADDRESS][…" at bounding box center [324, 378] width 291 height 465
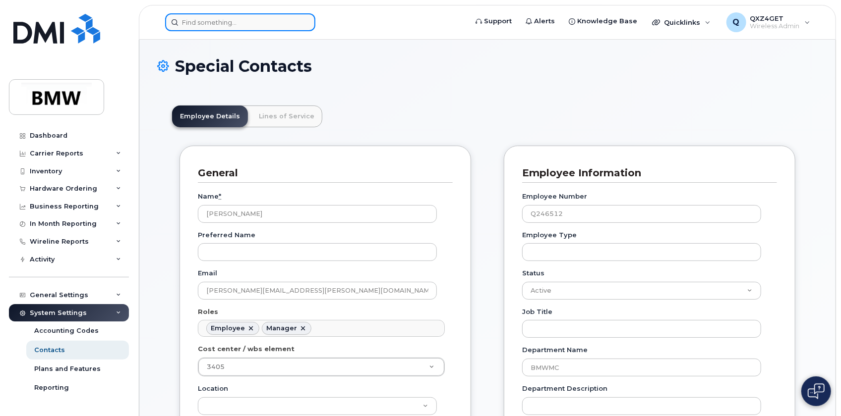
click at [191, 14] on input at bounding box center [240, 22] width 150 height 18
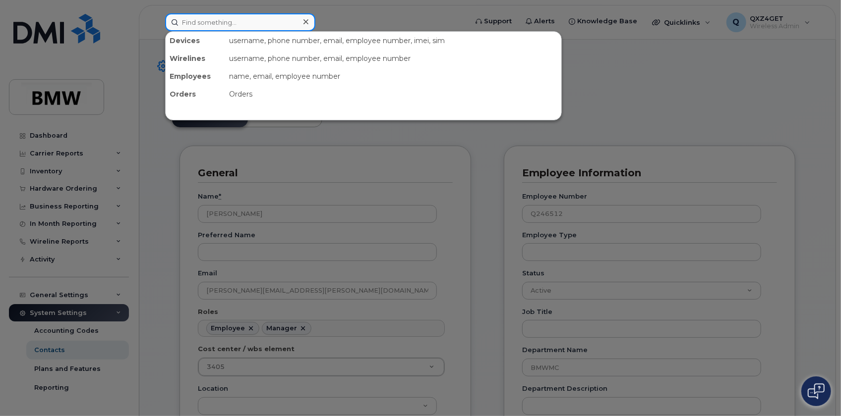
paste input "[PERSON_NAME][EMAIL_ADDRESS][PERSON_NAME][DOMAIN_NAME]"
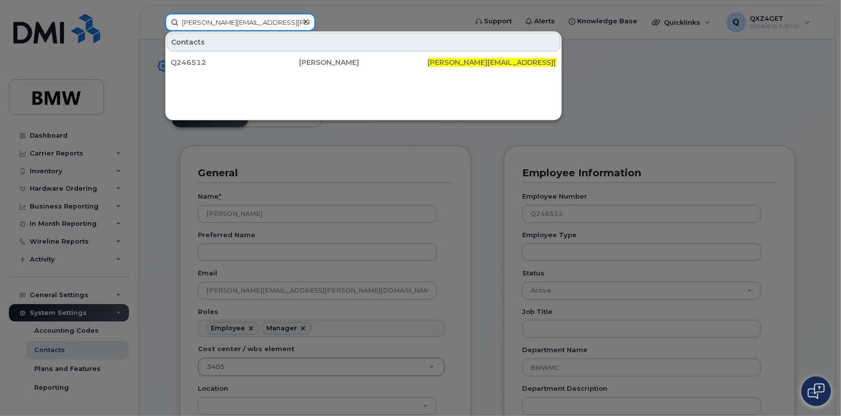
type input "[PERSON_NAME][EMAIL_ADDRESS][PERSON_NAME][DOMAIN_NAME]"
drag, startPoint x: 265, startPoint y: 21, endPoint x: 177, endPoint y: 20, distance: 87.8
click at [177, 20] on input "[PERSON_NAME][EMAIL_ADDRESS][PERSON_NAME][DOMAIN_NAME]" at bounding box center [240, 22] width 150 height 18
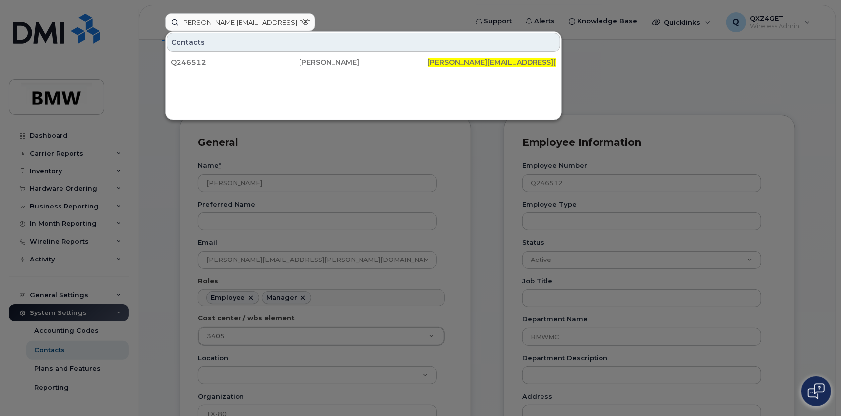
scroll to position [45, 0]
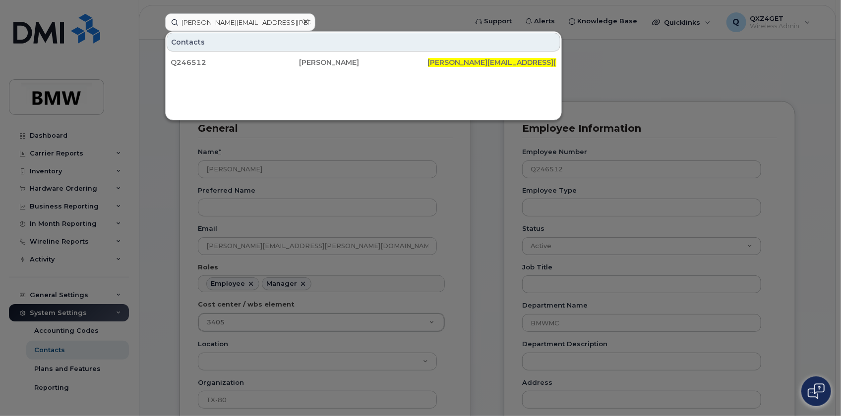
click at [315, 25] on div "[PERSON_NAME][EMAIL_ADDRESS][PERSON_NAME][DOMAIN_NAME]" at bounding box center [240, 22] width 150 height 18
drag, startPoint x: 298, startPoint y: 22, endPoint x: 307, endPoint y: 22, distance: 9.4
click at [299, 22] on div at bounding box center [305, 22] width 14 height 14
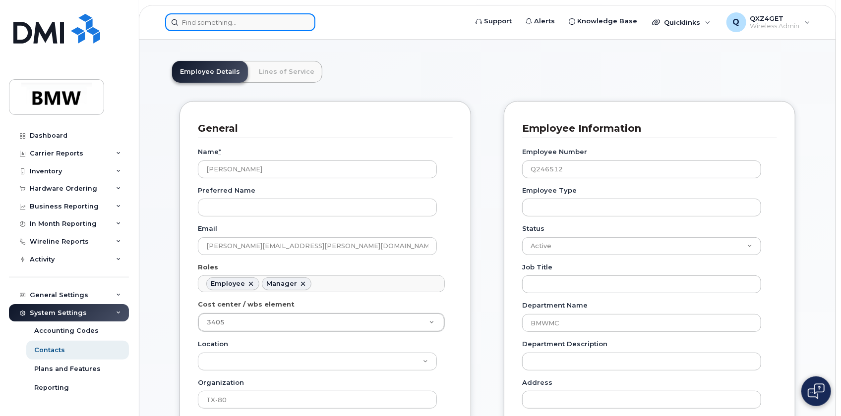
click at [307, 22] on div at bounding box center [240, 22] width 150 height 18
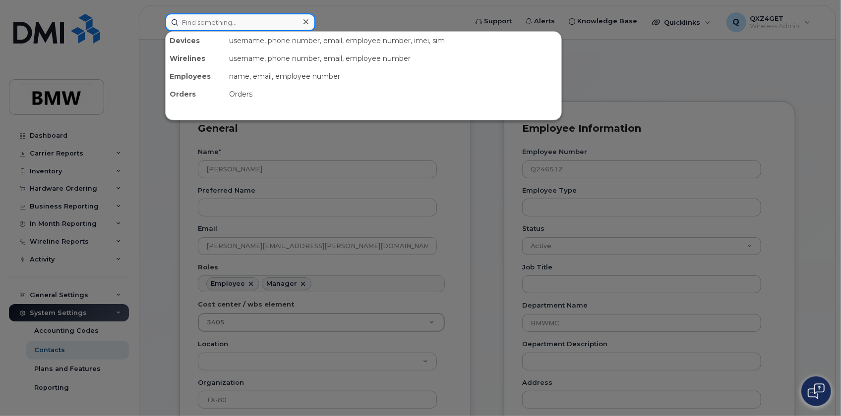
click at [243, 22] on input at bounding box center [240, 22] width 150 height 18
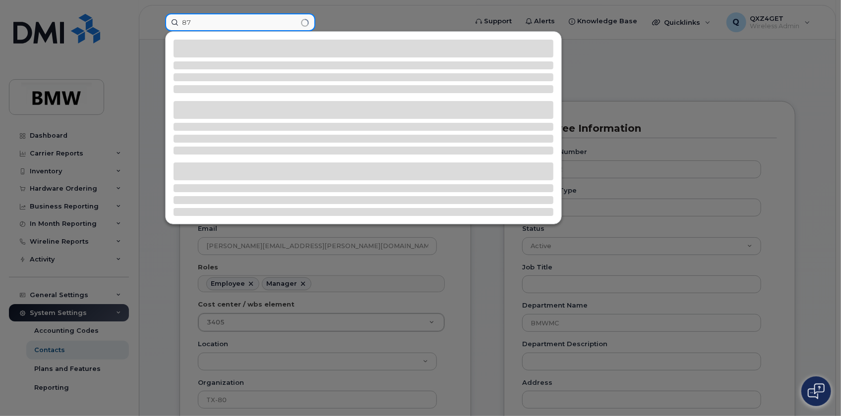
type input "8"
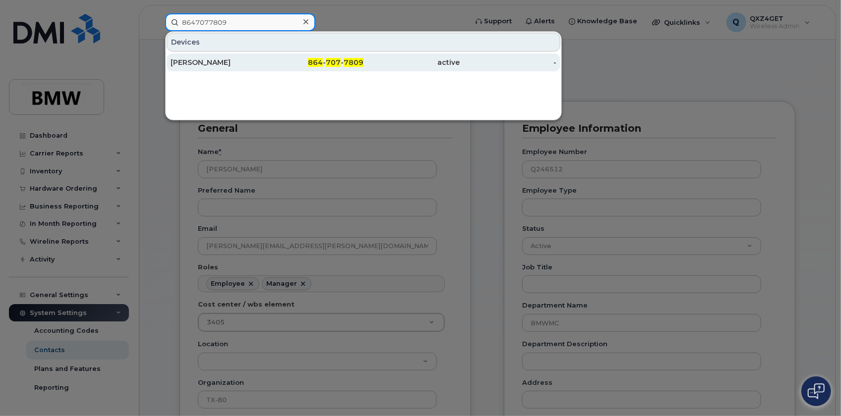
type input "8647077809"
click at [208, 63] on div "[PERSON_NAME]" at bounding box center [219, 63] width 97 height 10
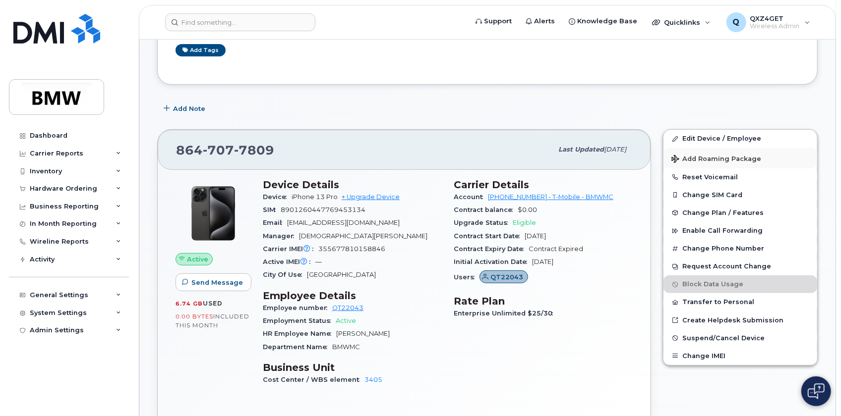
scroll to position [180, 0]
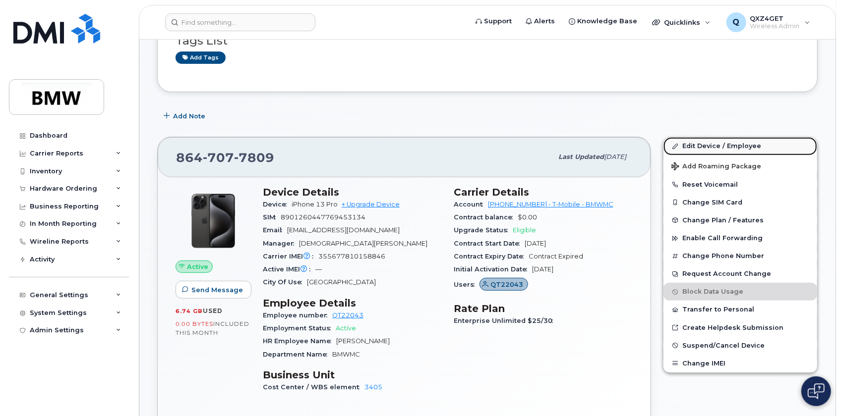
click at [699, 144] on link "Edit Device / Employee" at bounding box center [740, 146] width 154 height 18
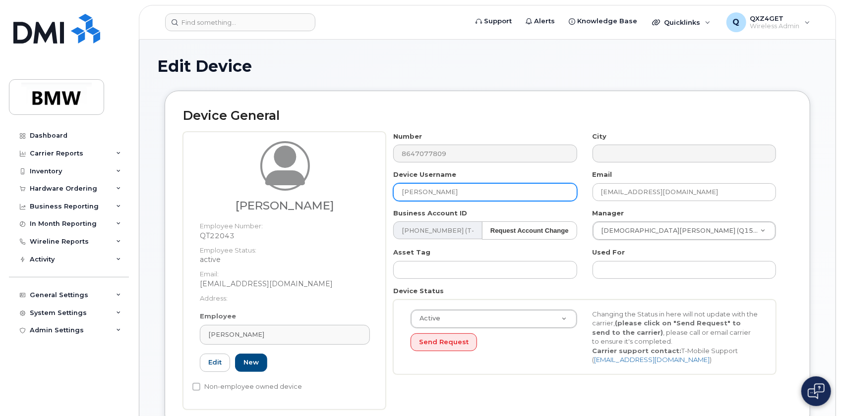
drag, startPoint x: 463, startPoint y: 193, endPoint x: 381, endPoint y: 188, distance: 82.5
click at [381, 188] on div "Maryam Tapper Employee Number: QT22043 Employee Status: active Email: maryam.ta…" at bounding box center [487, 271] width 609 height 278
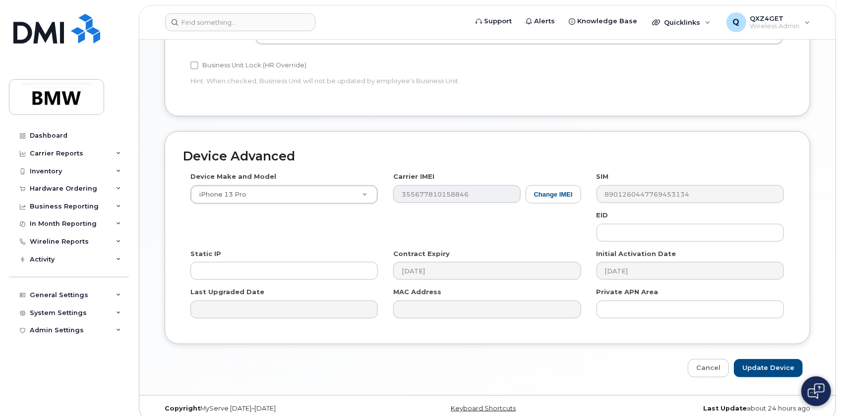
scroll to position [492, 0]
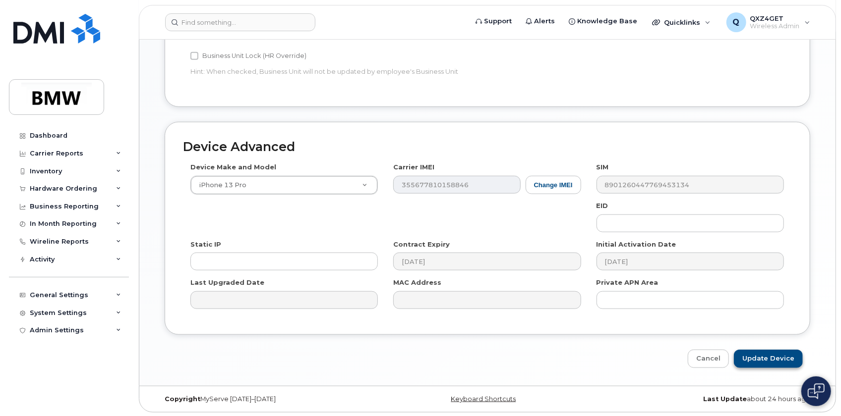
type input "[PERSON_NAME]"
click at [770, 357] on input "Update Device" at bounding box center [768, 359] width 69 height 18
type input "Saving..."
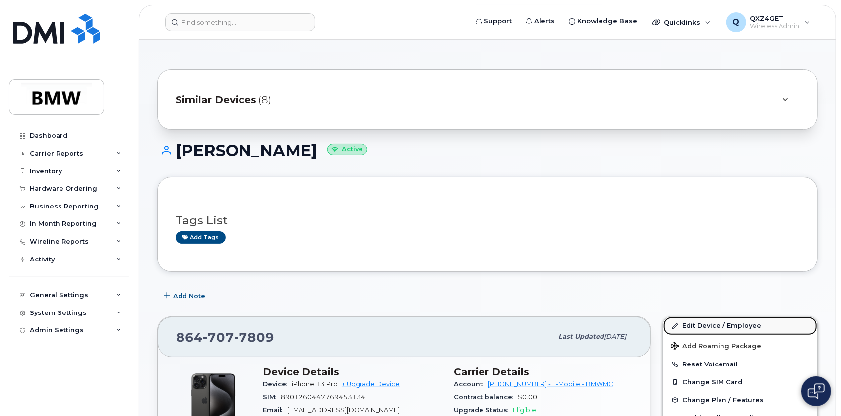
click at [712, 323] on link "Edit Device / Employee" at bounding box center [740, 326] width 154 height 18
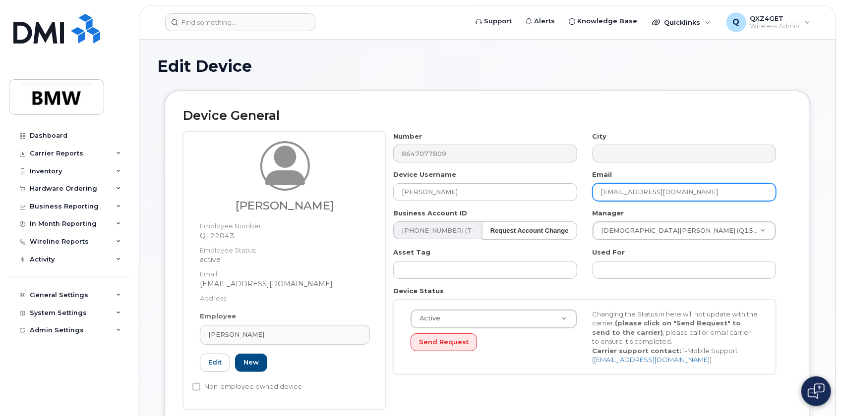
drag, startPoint x: 703, startPoint y: 192, endPoint x: 603, endPoint y: 193, distance: 99.6
click at [600, 193] on input "[EMAIL_ADDRESS][DOMAIN_NAME]" at bounding box center [683, 192] width 183 height 18
paste input "[PERSON_NAME][EMAIL_ADDRESS][PERSON_NAME][DOMAIN_NAME]"
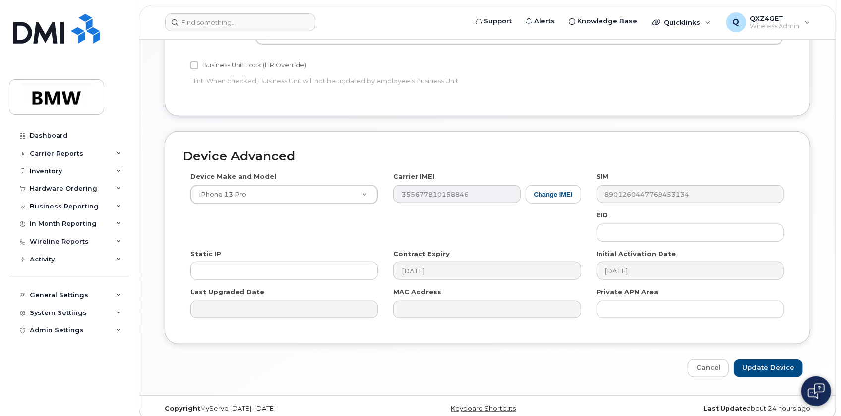
scroll to position [492, 0]
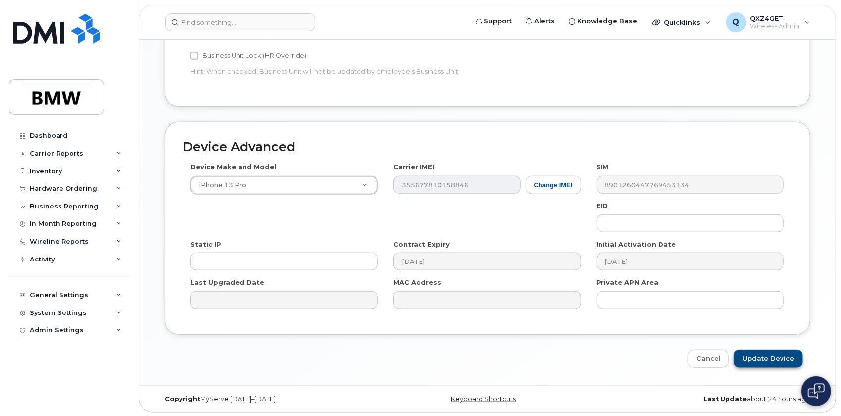
type input "[PERSON_NAME][EMAIL_ADDRESS][PERSON_NAME][DOMAIN_NAME]"
click at [771, 357] on input "Update Device" at bounding box center [768, 359] width 69 height 18
type input "Saving..."
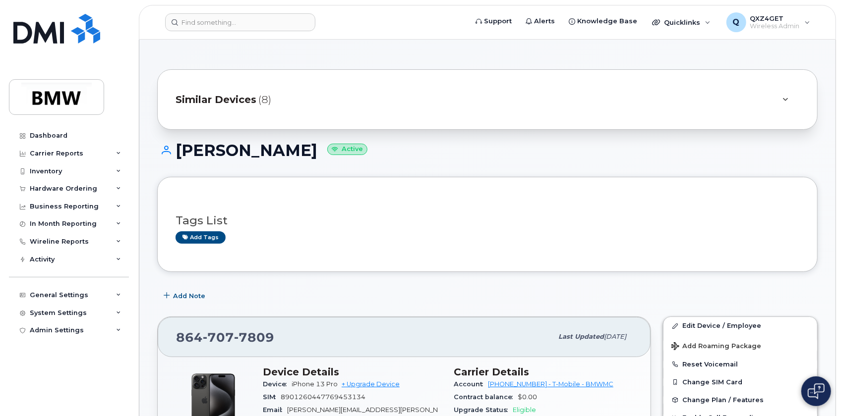
click at [216, 98] on span "Similar Devices" at bounding box center [215, 100] width 81 height 14
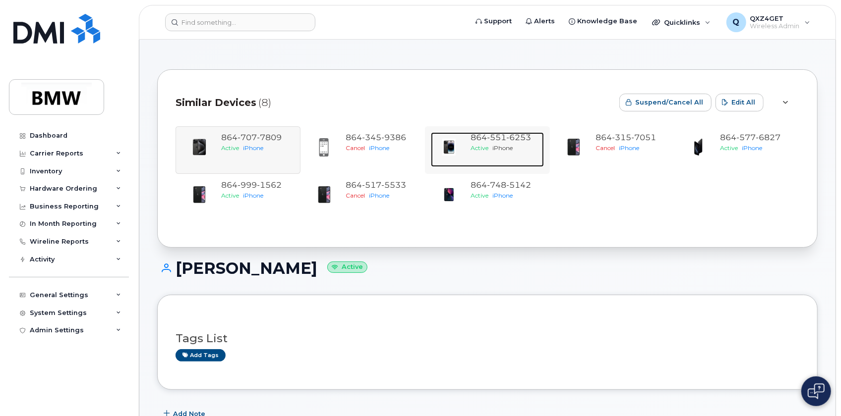
click at [506, 139] on span "551" at bounding box center [518, 137] width 25 height 9
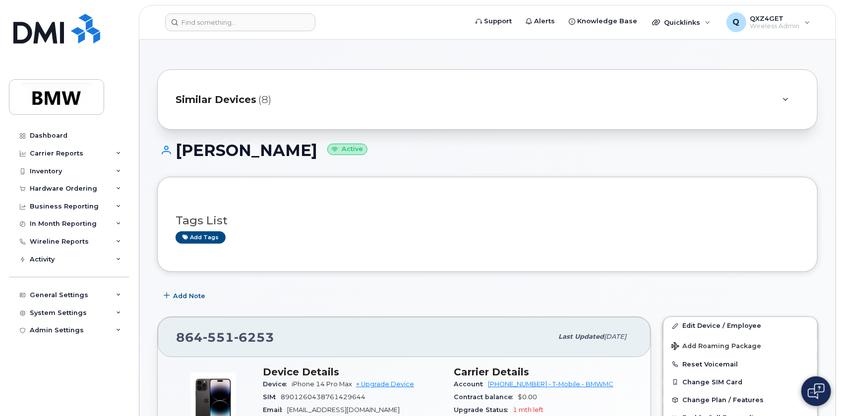
click at [220, 94] on span "Similar Devices" at bounding box center [215, 100] width 81 height 14
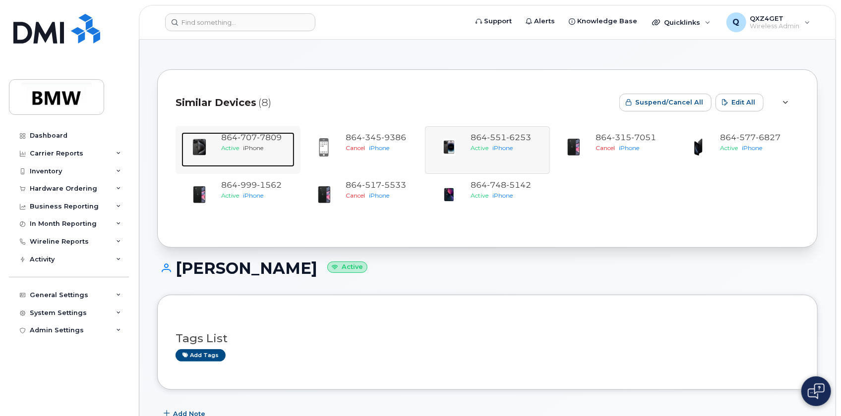
click at [263, 146] on span "iPhone" at bounding box center [253, 147] width 20 height 7
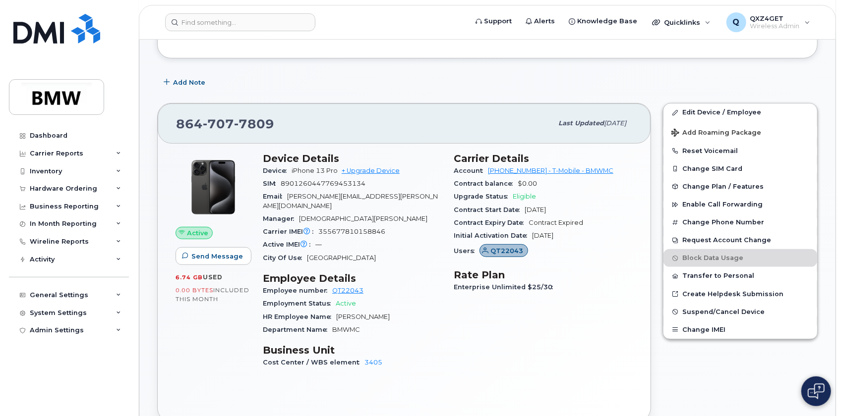
scroll to position [225, 0]
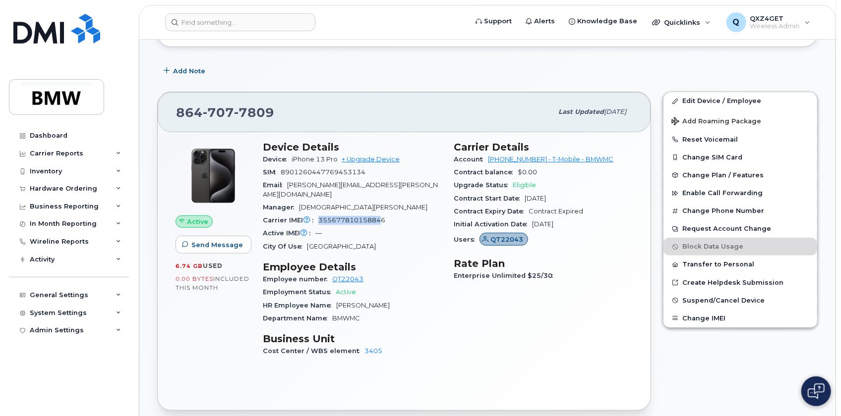
drag, startPoint x: 322, startPoint y: 211, endPoint x: 382, endPoint y: 211, distance: 60.0
click at [382, 214] on div "Carrier IMEI Carrier IMEI is reported during the last billing cycle or change o…" at bounding box center [352, 220] width 179 height 13
click at [388, 214] on div "Carrier IMEI Carrier IMEI is reported during the last billing cycle or change o…" at bounding box center [352, 220] width 179 height 13
drag, startPoint x: 388, startPoint y: 211, endPoint x: 317, endPoint y: 212, distance: 70.9
click at [317, 214] on div "Carrier IMEI Carrier IMEI is reported during the last billing cycle or change o…" at bounding box center [352, 220] width 179 height 13
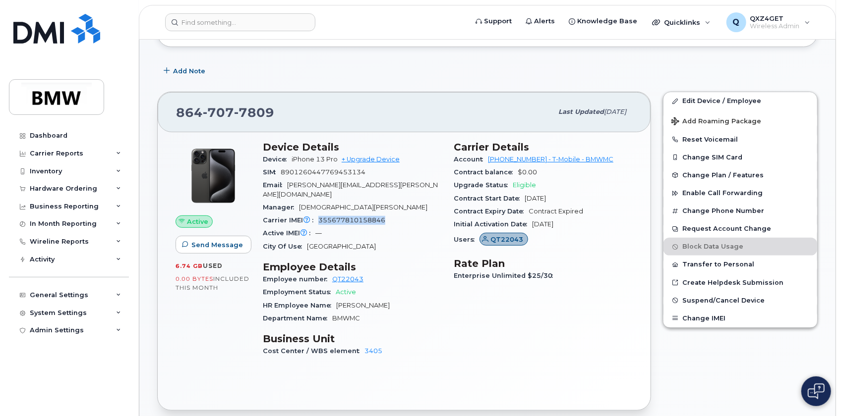
copy span "355677810158846"
